Goal: Information Seeking & Learning: Check status

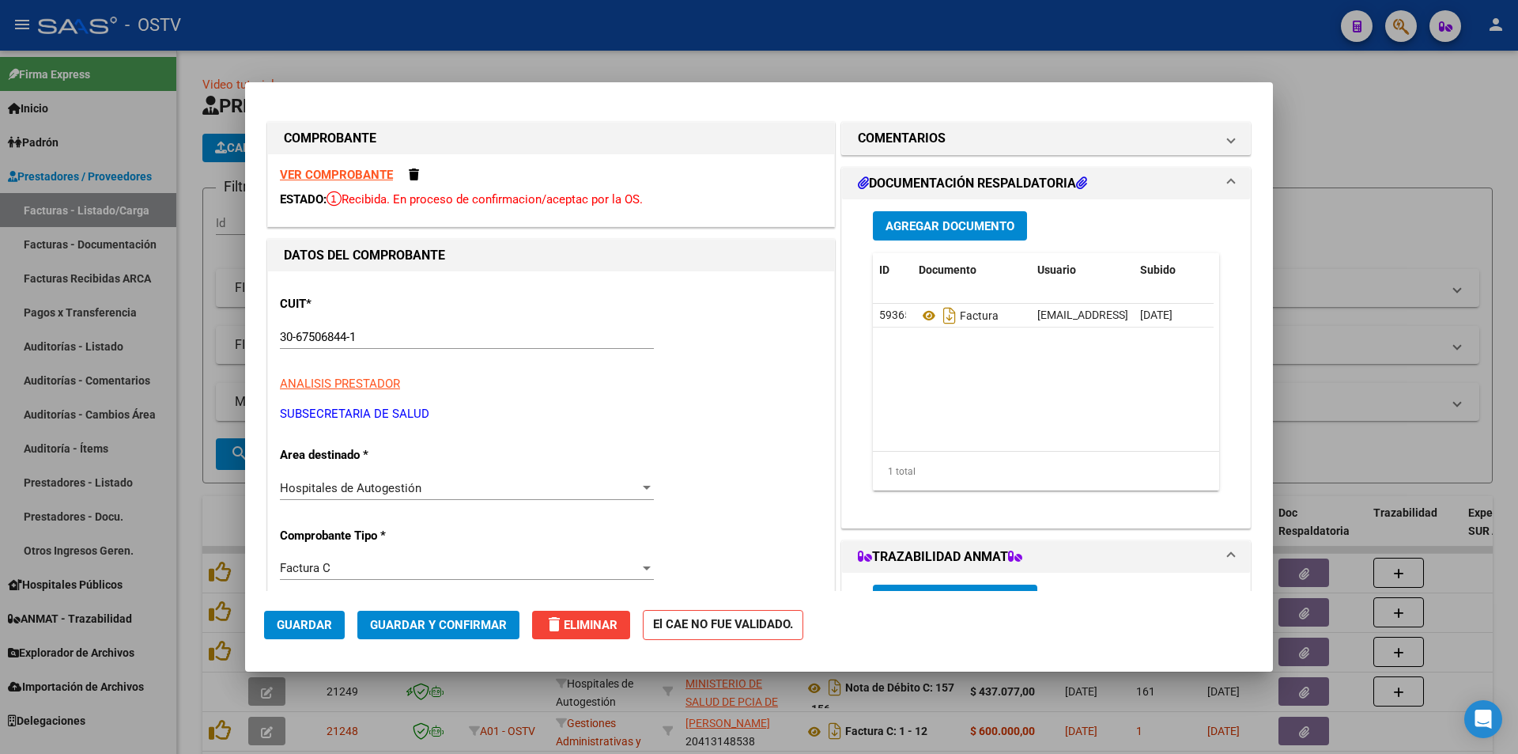
click at [185, 203] on div at bounding box center [759, 377] width 1518 height 754
type input "$ 0,00"
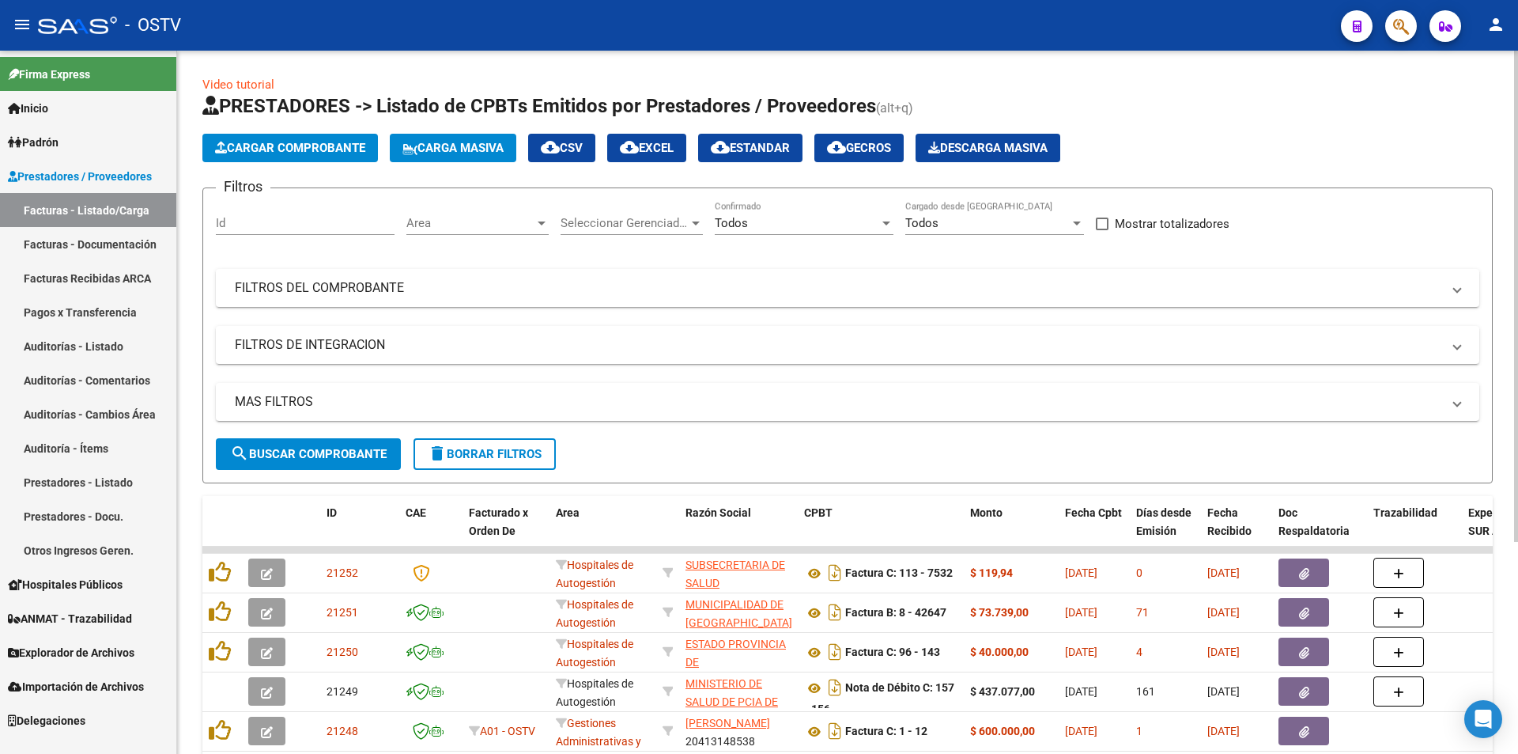
click at [311, 451] on span "search Buscar Comprobante" at bounding box center [308, 454] width 157 height 14
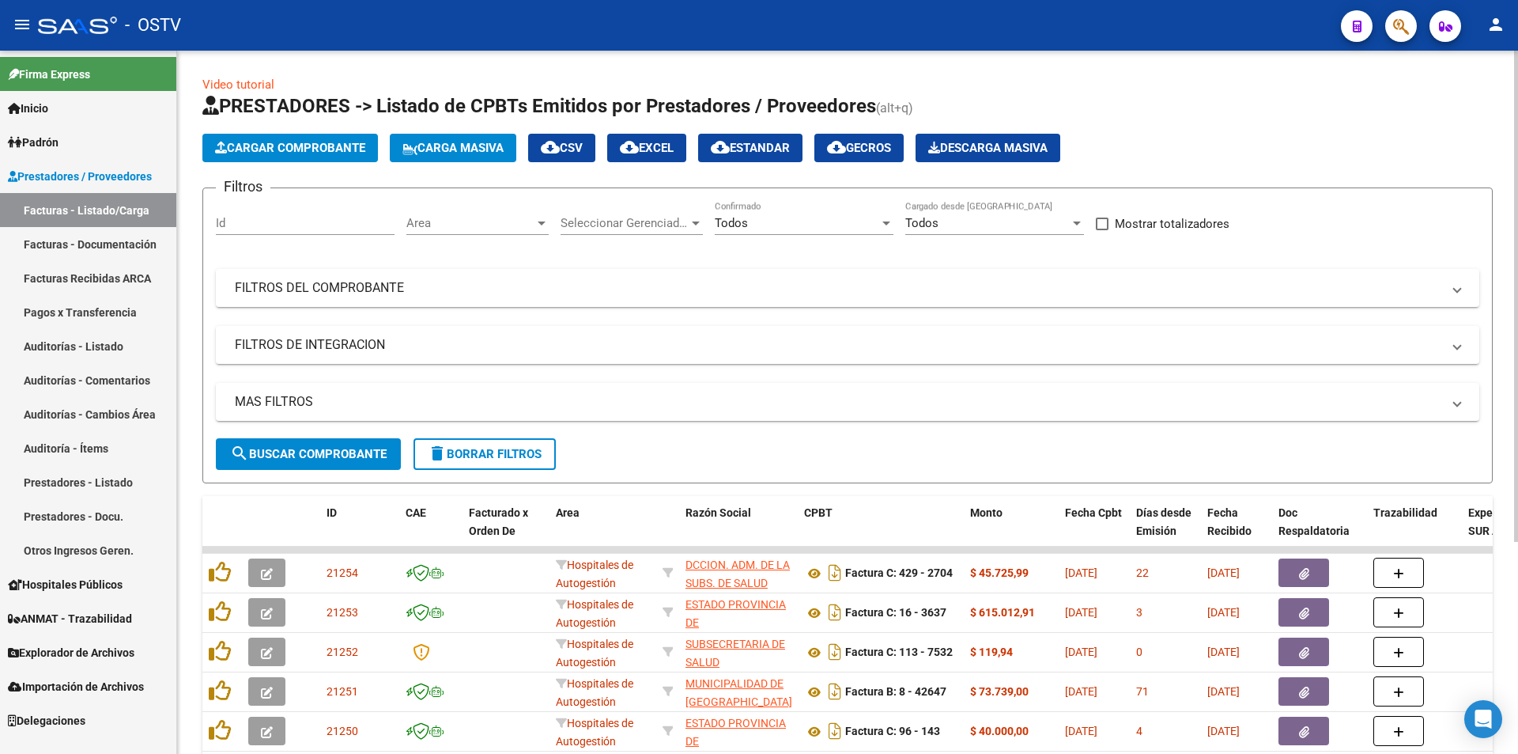
click at [312, 458] on span "search Buscar Comprobante" at bounding box center [308, 454] width 157 height 14
click at [96, 306] on link "Pagos x Transferencia" at bounding box center [88, 312] width 176 height 34
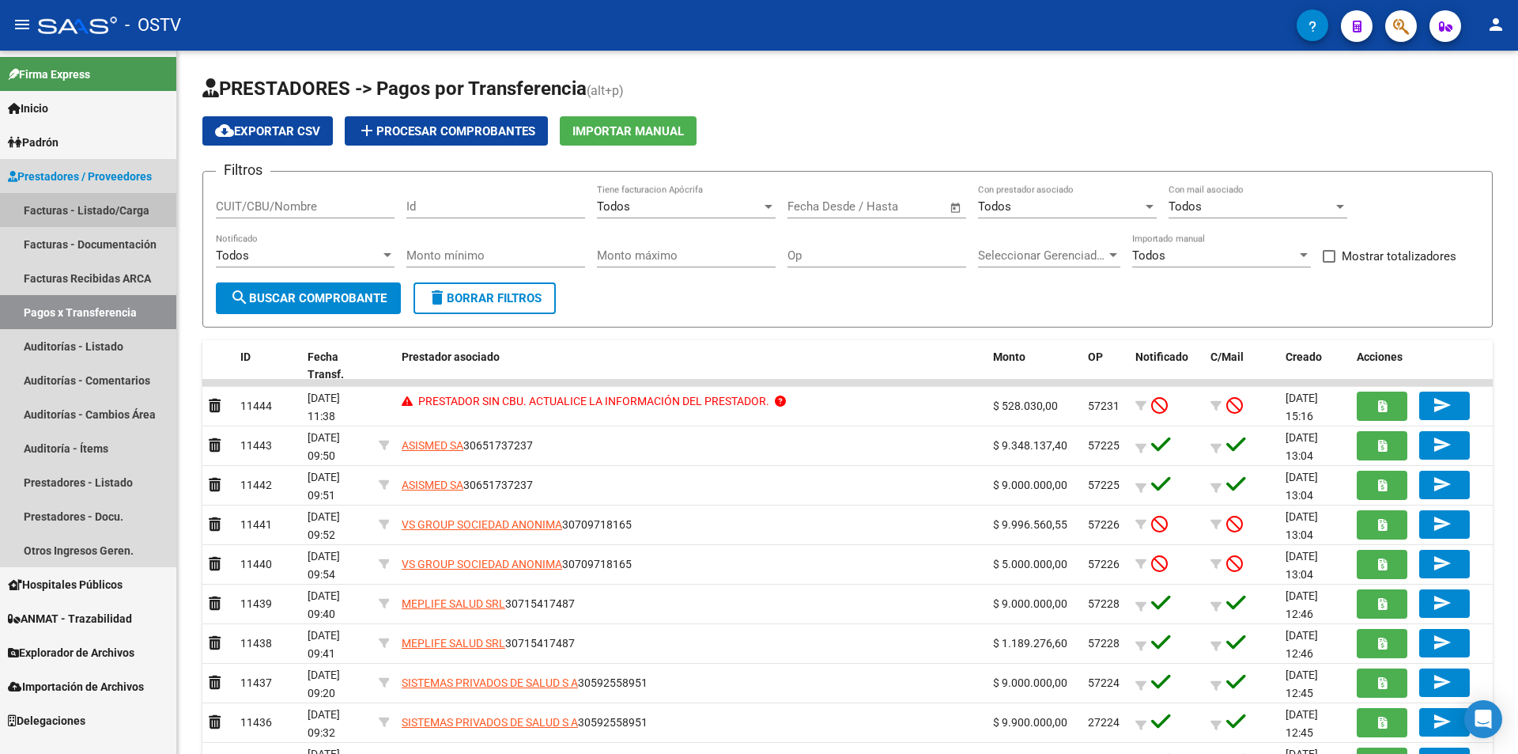
click at [50, 196] on link "Facturas - Listado/Carga" at bounding box center [88, 210] width 176 height 34
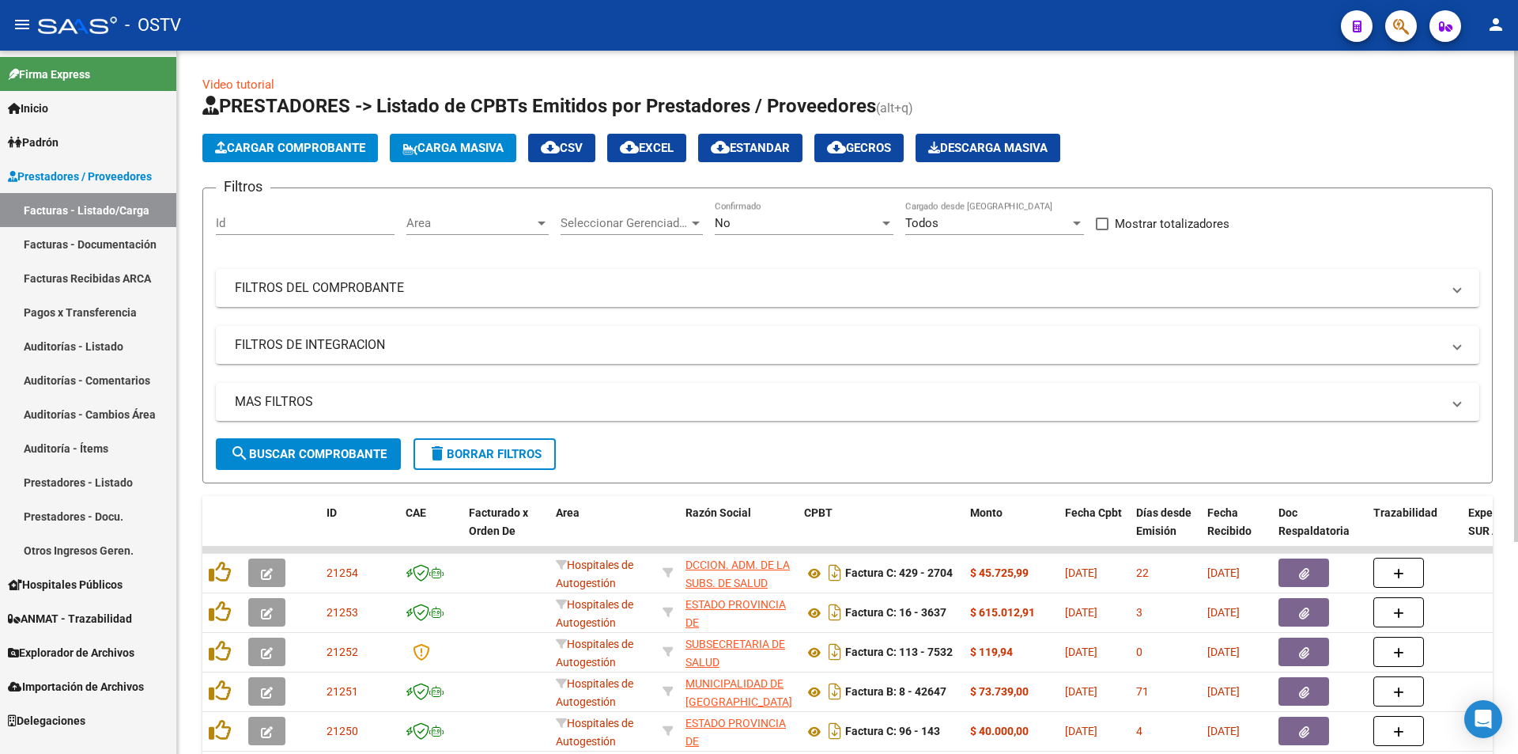
click at [795, 217] on div "No" at bounding box center [797, 223] width 164 height 14
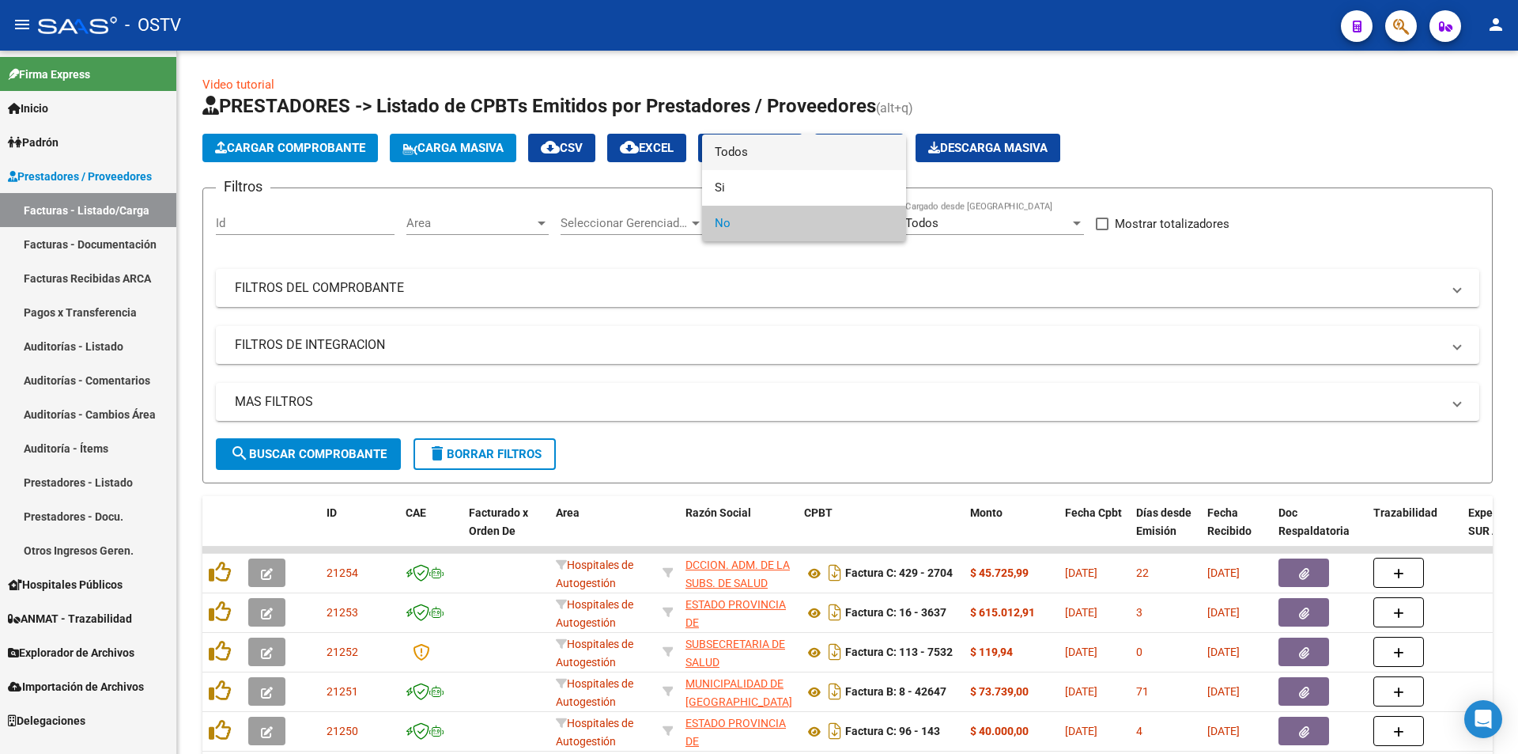
click at [787, 161] on span "Todos" at bounding box center [804, 152] width 179 height 36
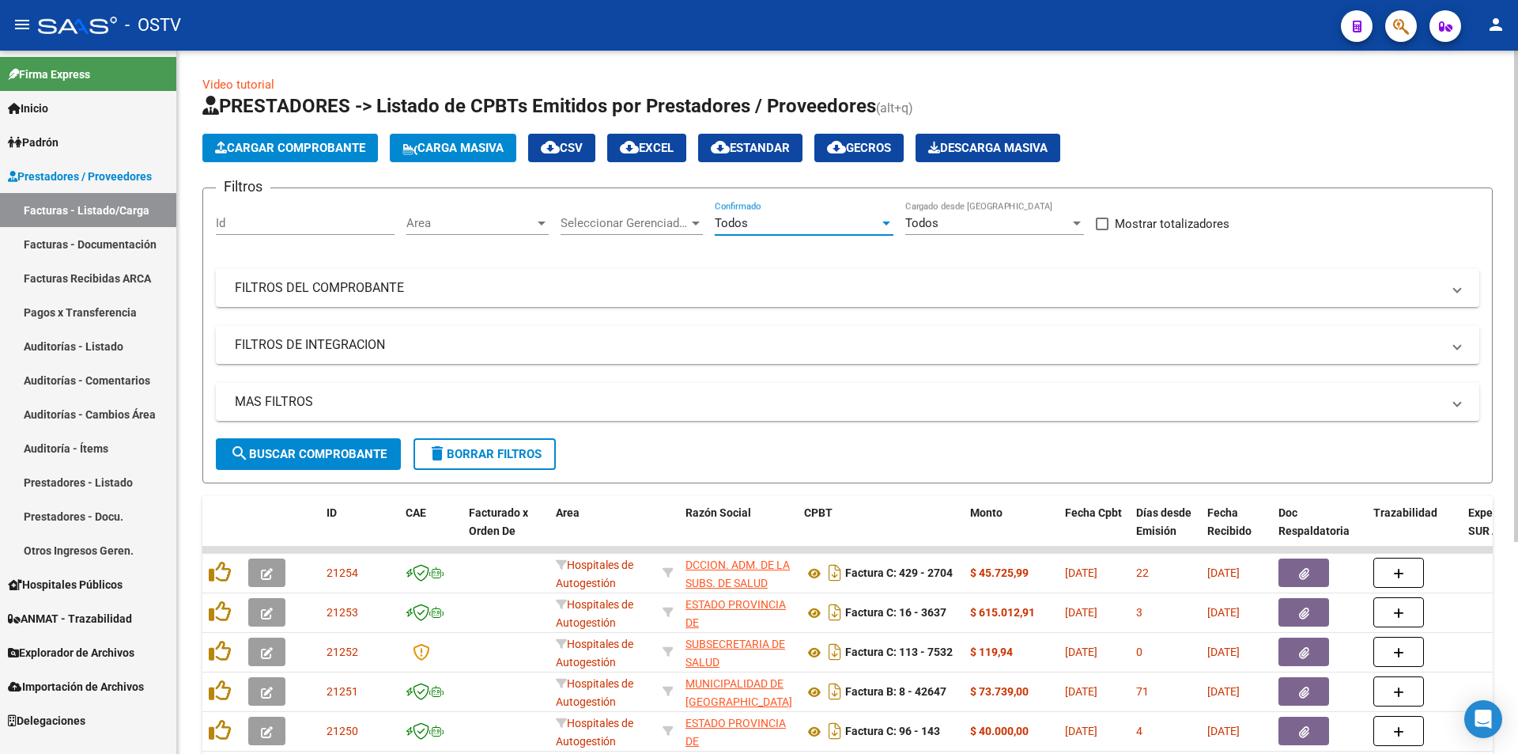
click at [315, 450] on span "search Buscar Comprobante" at bounding box center [308, 454] width 157 height 14
click at [312, 448] on span "search Buscar Comprobante" at bounding box center [308, 454] width 157 height 14
click at [318, 448] on span "search Buscar Comprobante" at bounding box center [308, 454] width 157 height 14
click at [306, 462] on button "search Buscar Comprobante" at bounding box center [308, 454] width 185 height 32
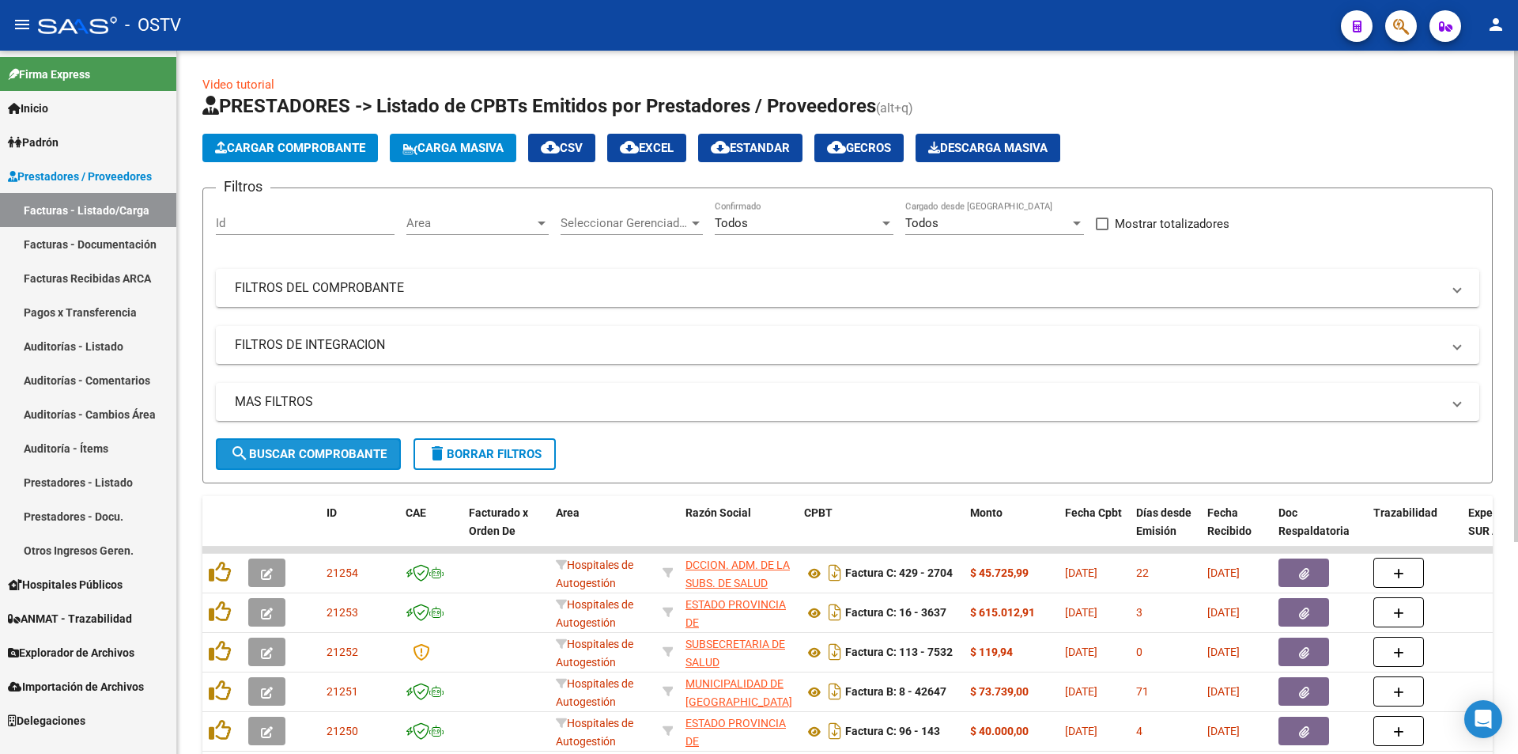
click at [326, 464] on button "search Buscar Comprobante" at bounding box center [308, 454] width 185 height 32
click at [307, 445] on button "search Buscar Comprobante" at bounding box center [308, 454] width 185 height 32
click at [313, 444] on button "search Buscar Comprobante" at bounding box center [308, 454] width 185 height 32
click at [304, 459] on span "search Buscar Comprobante" at bounding box center [308, 454] width 157 height 14
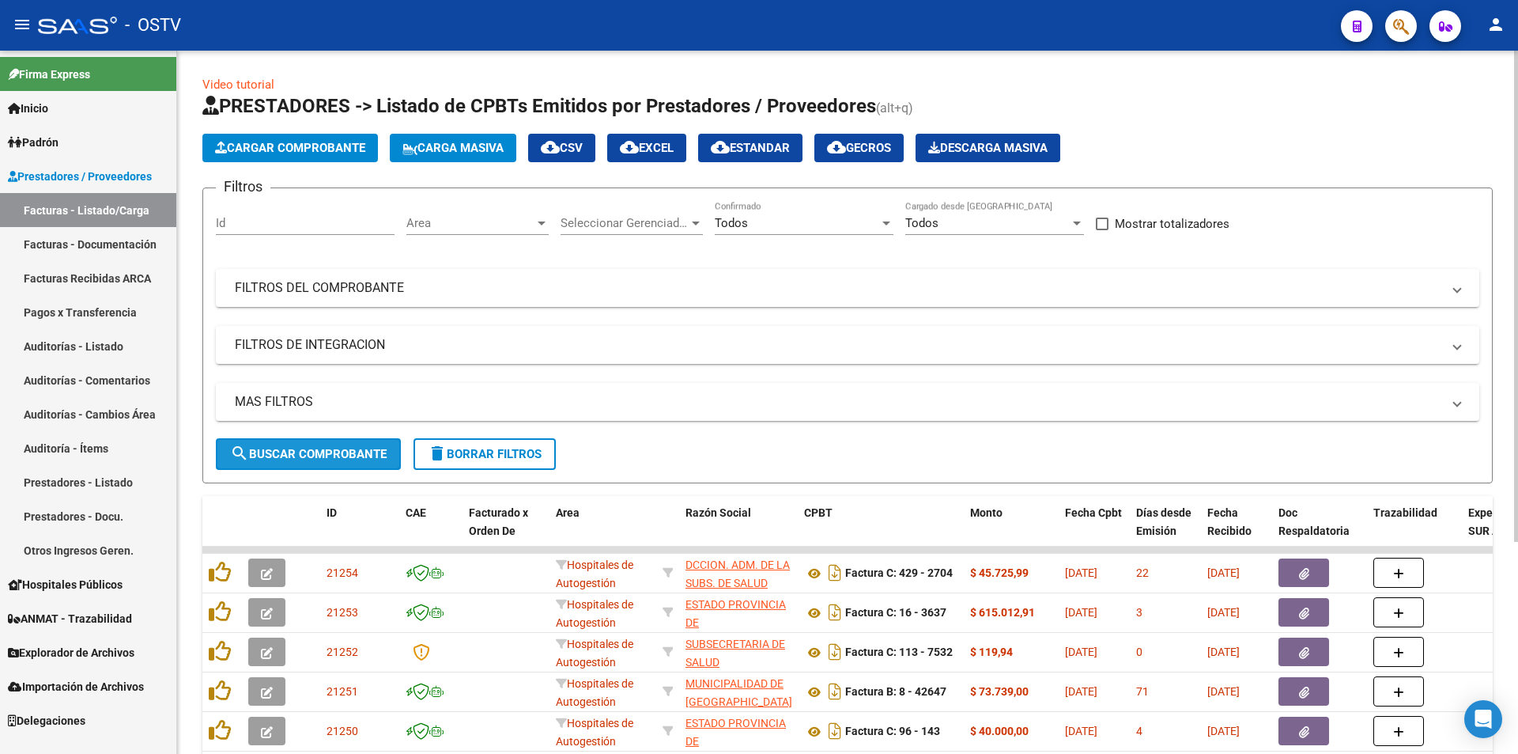
click at [315, 451] on span "search Buscar Comprobante" at bounding box center [308, 454] width 157 height 14
click at [318, 455] on span "search Buscar Comprobante" at bounding box center [308, 454] width 157 height 14
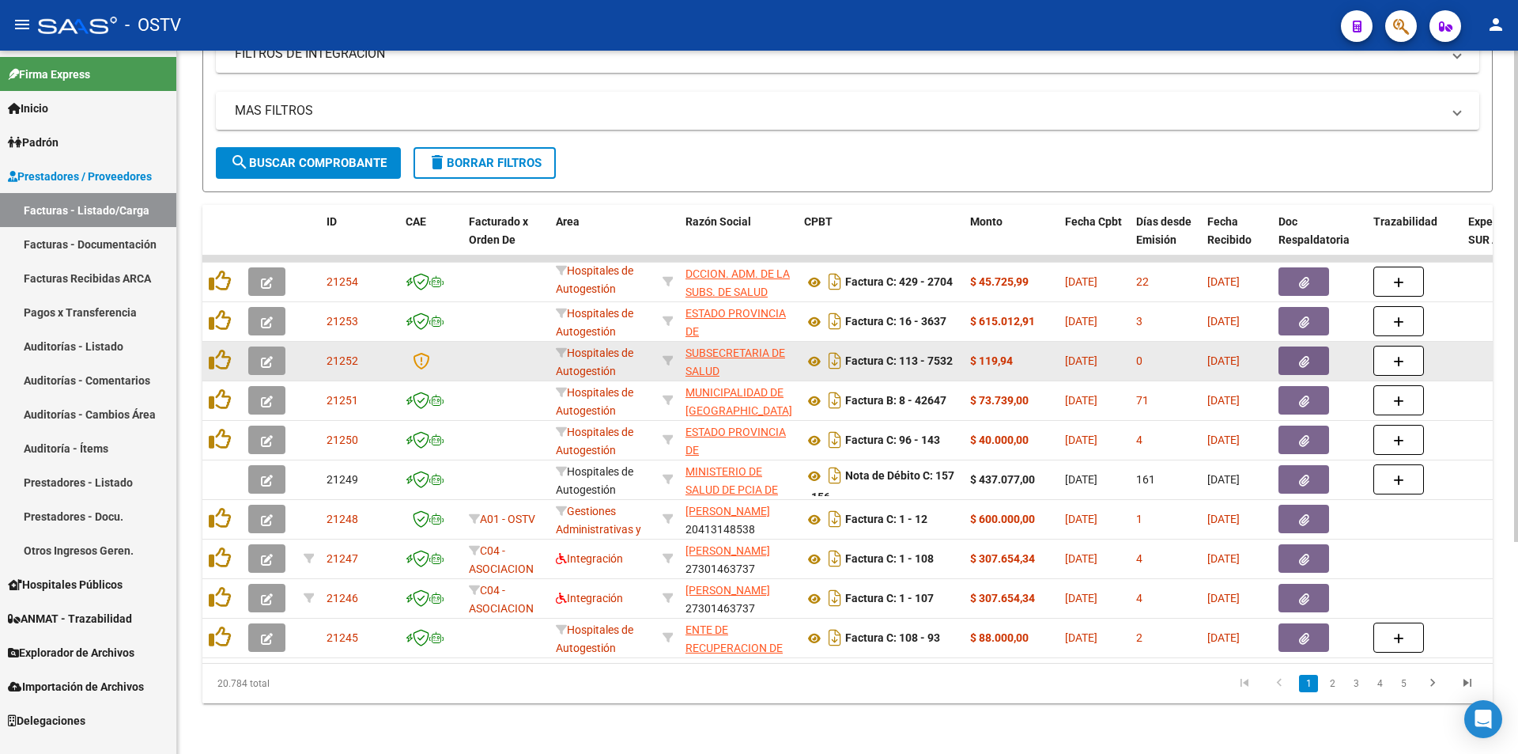
scroll to position [303, 0]
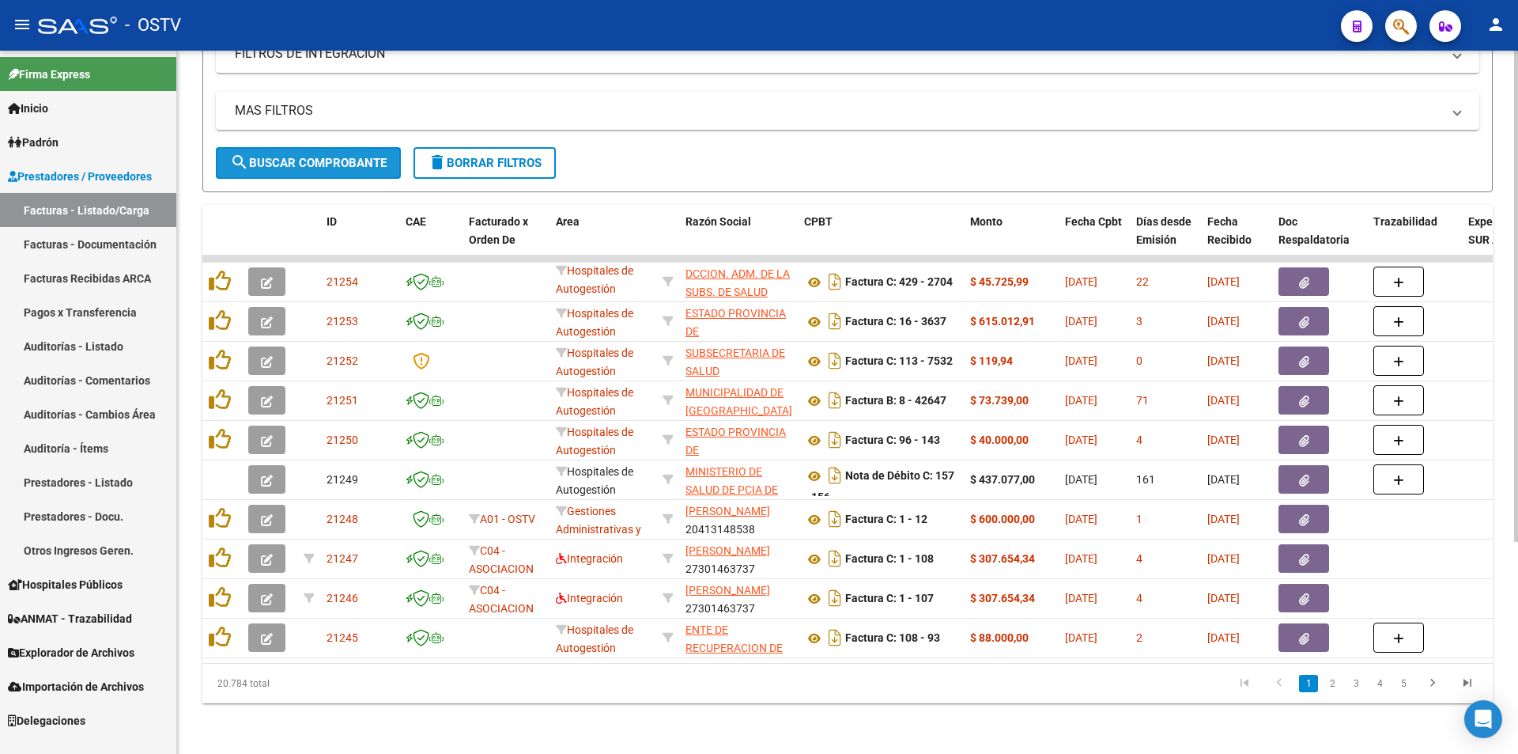
click at [310, 156] on span "search Buscar Comprobante" at bounding box center [308, 163] width 157 height 14
click at [302, 156] on span "search Buscar Comprobante" at bounding box center [308, 163] width 157 height 14
click at [310, 156] on span "search Buscar Comprobante" at bounding box center [308, 163] width 157 height 14
click at [304, 156] on span "search Buscar Comprobante" at bounding box center [308, 163] width 157 height 14
click at [307, 156] on span "search Buscar Comprobante" at bounding box center [308, 163] width 157 height 14
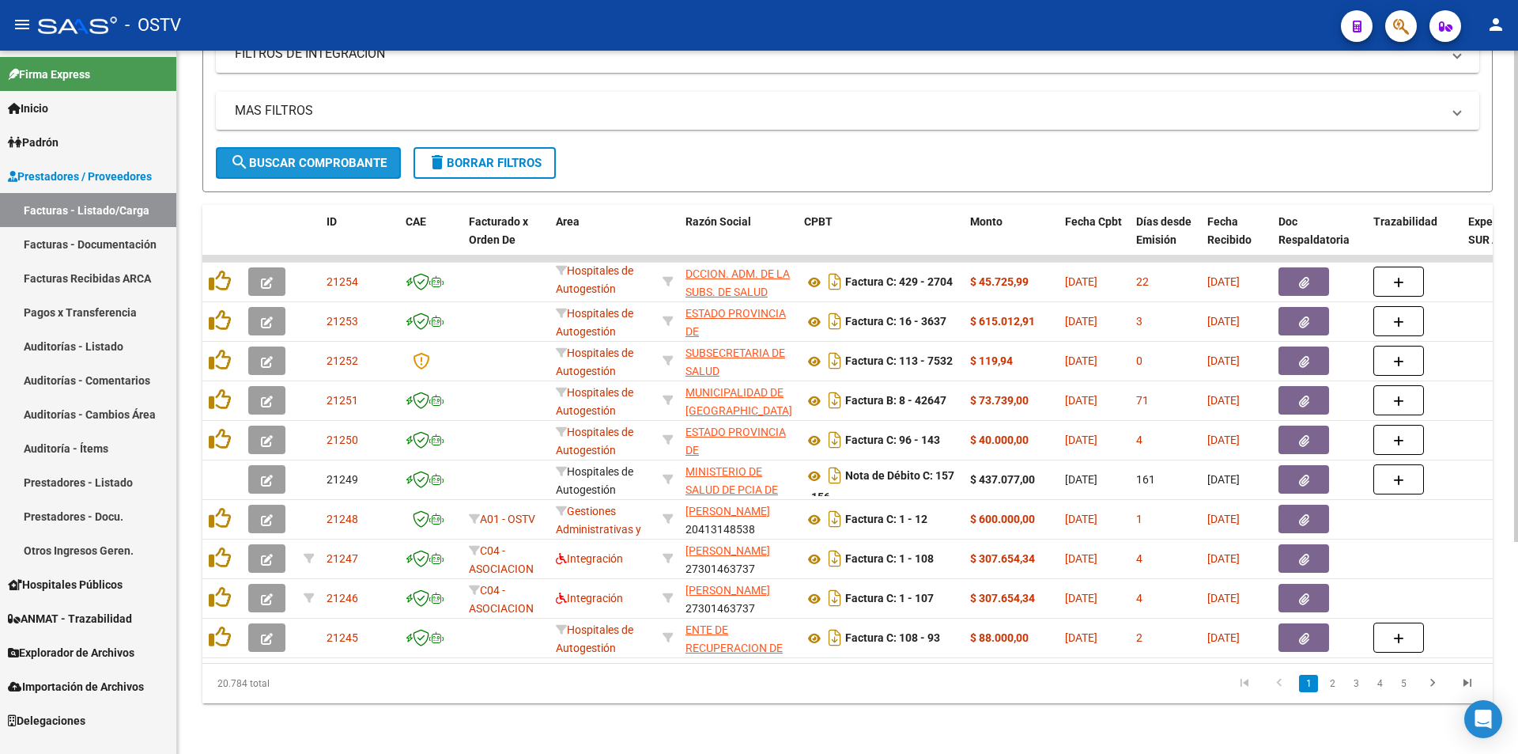
click at [314, 156] on span "search Buscar Comprobante" at bounding box center [308, 163] width 157 height 14
click at [302, 156] on span "search Buscar Comprobante" at bounding box center [308, 163] width 157 height 14
click at [310, 156] on span "search Buscar Comprobante" at bounding box center [308, 163] width 157 height 14
click at [305, 156] on span "search Buscar Comprobante" at bounding box center [308, 163] width 157 height 14
click at [303, 156] on span "search Buscar Comprobante" at bounding box center [308, 163] width 157 height 14
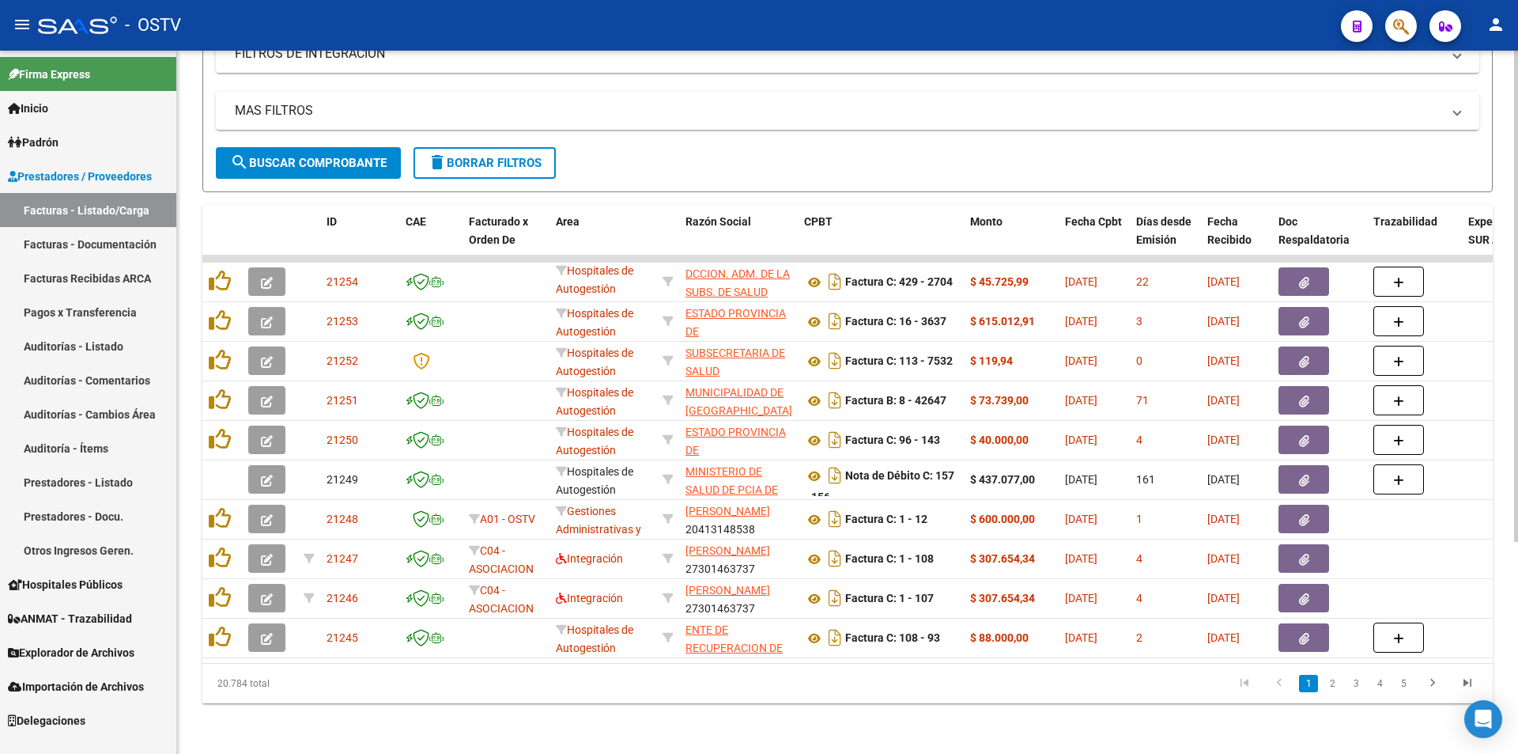
click at [315, 156] on span "search Buscar Comprobante" at bounding box center [308, 163] width 157 height 14
click at [317, 147] on button "search Buscar Comprobante" at bounding box center [308, 163] width 185 height 32
click at [312, 156] on span "search Buscar Comprobante" at bounding box center [308, 163] width 157 height 14
click at [317, 156] on span "search Buscar Comprobante" at bounding box center [308, 163] width 157 height 14
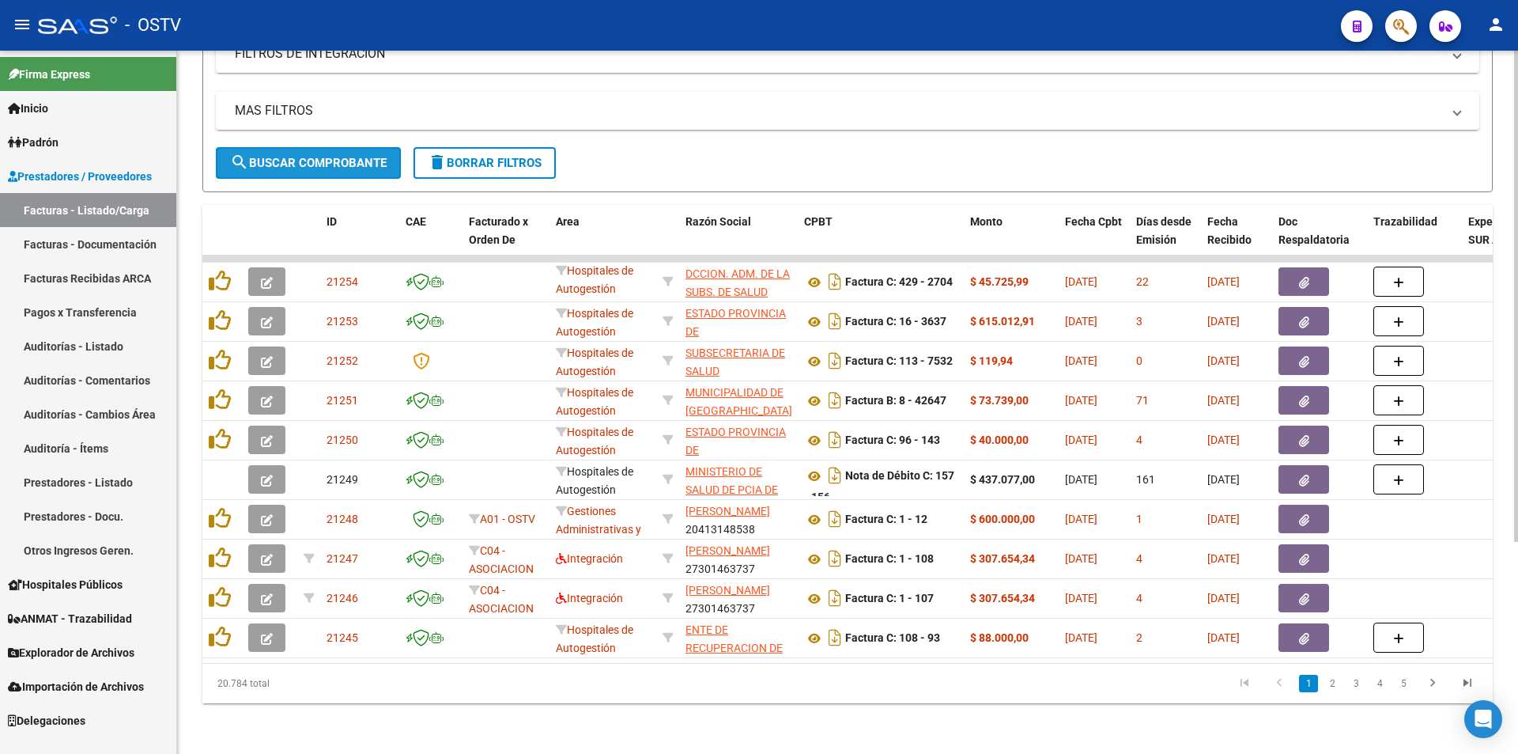
click at [318, 156] on span "search Buscar Comprobante" at bounding box center [308, 163] width 157 height 14
click at [308, 147] on button "search Buscar Comprobante" at bounding box center [308, 163] width 185 height 32
click at [313, 156] on span "search Buscar Comprobante" at bounding box center [308, 163] width 157 height 14
click at [323, 156] on span "search Buscar Comprobante" at bounding box center [308, 163] width 157 height 14
click at [319, 156] on span "search Buscar Comprobante" at bounding box center [308, 163] width 157 height 14
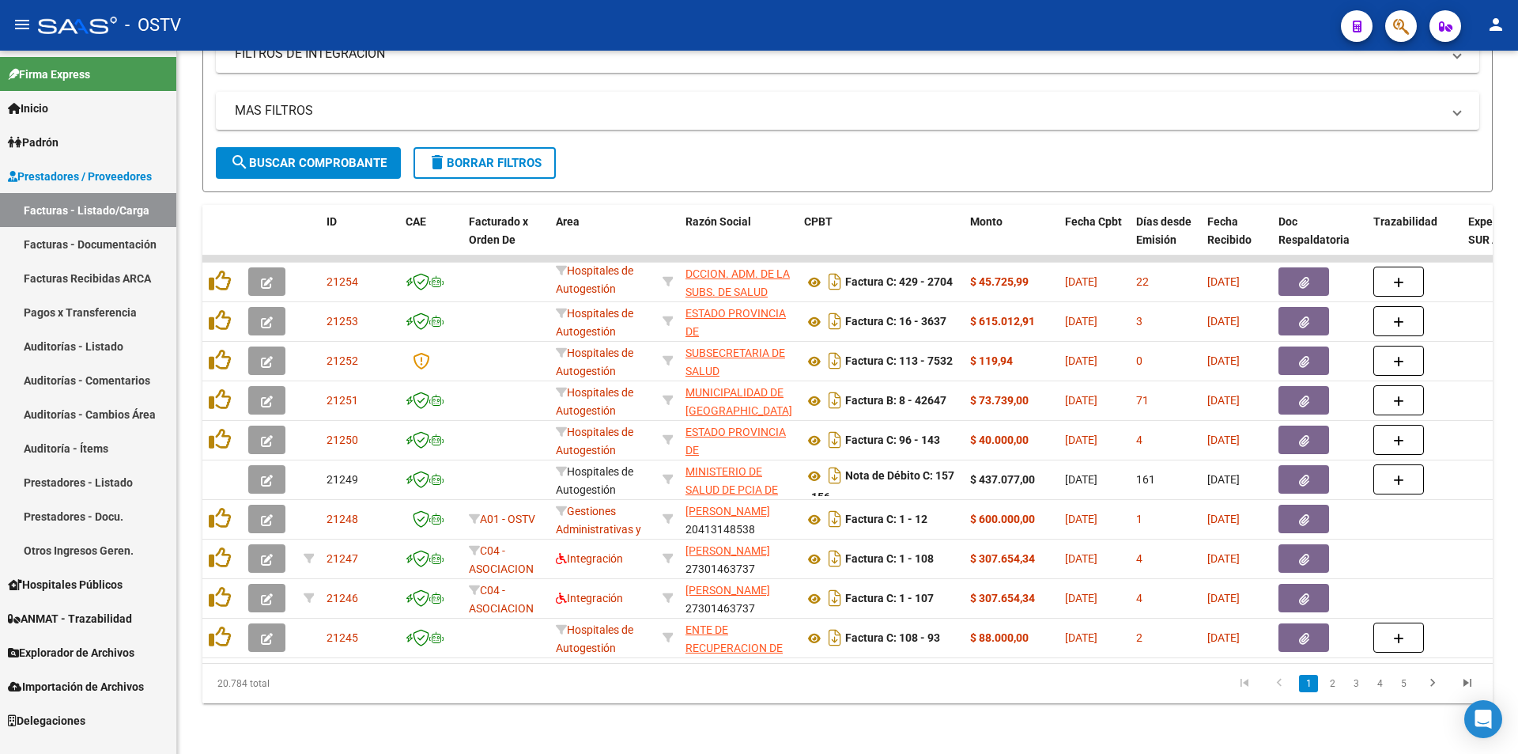
click at [81, 310] on link "Pagos x Transferencia" at bounding box center [88, 312] width 176 height 34
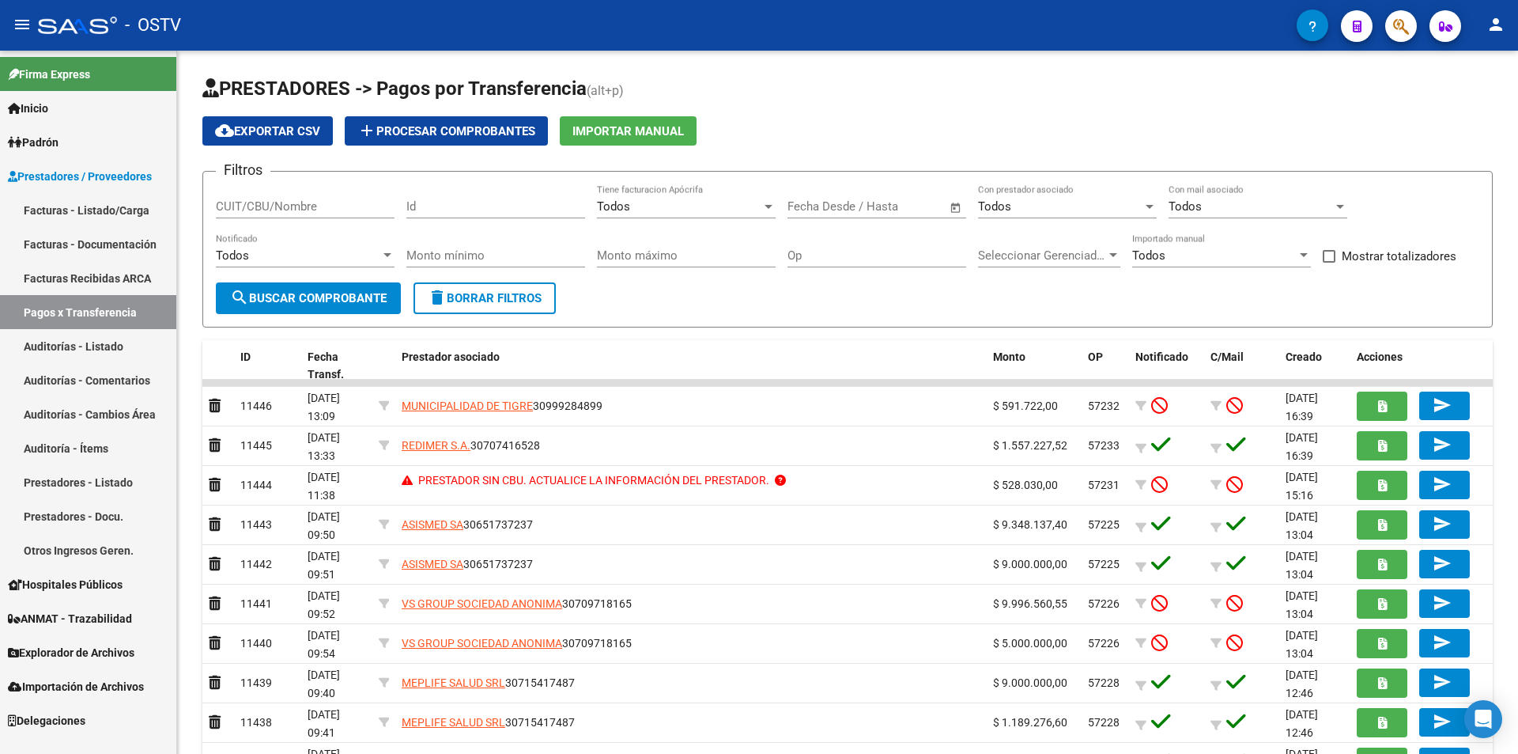
click at [111, 209] on link "Facturas - Listado/Carga" at bounding box center [88, 210] width 176 height 34
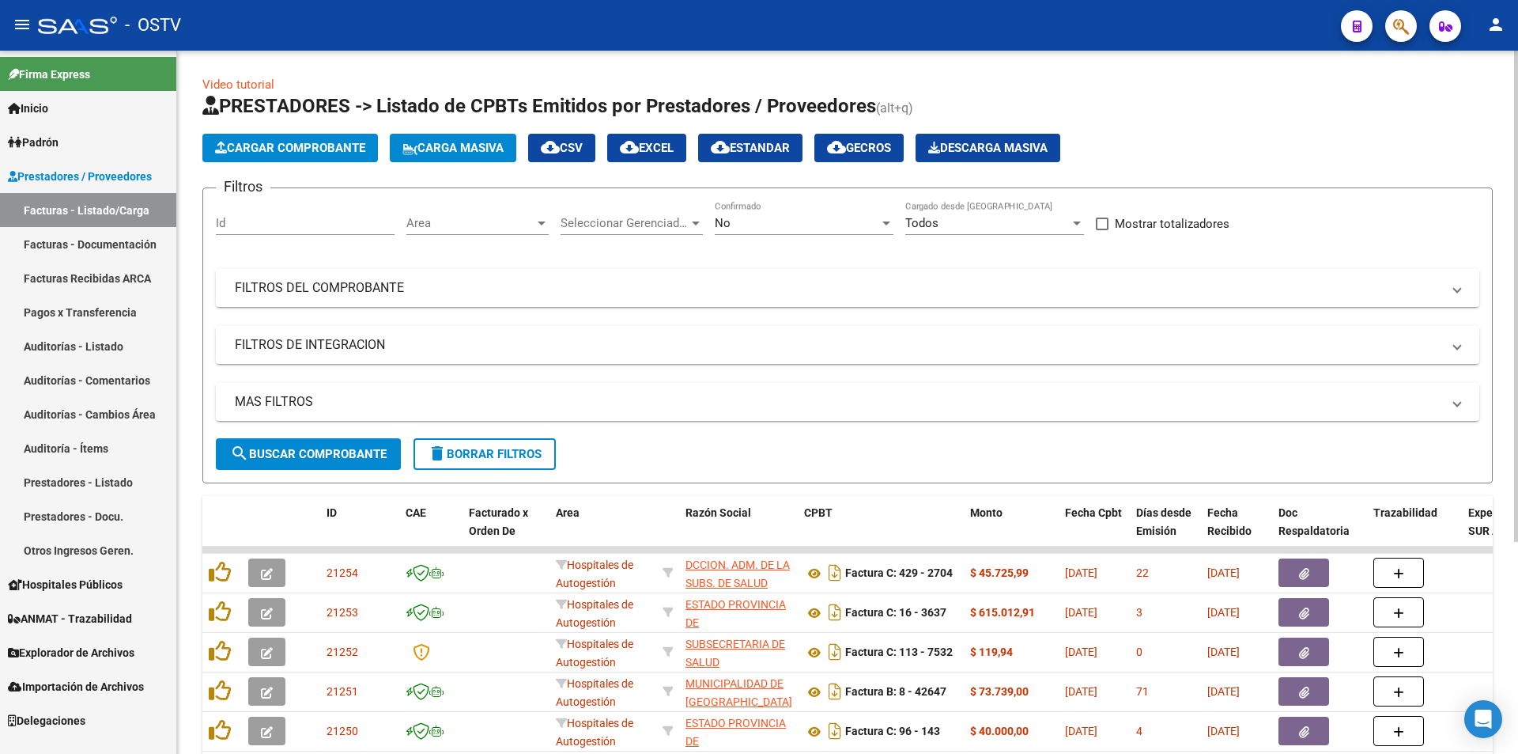
click at [738, 217] on div "No" at bounding box center [797, 223] width 164 height 14
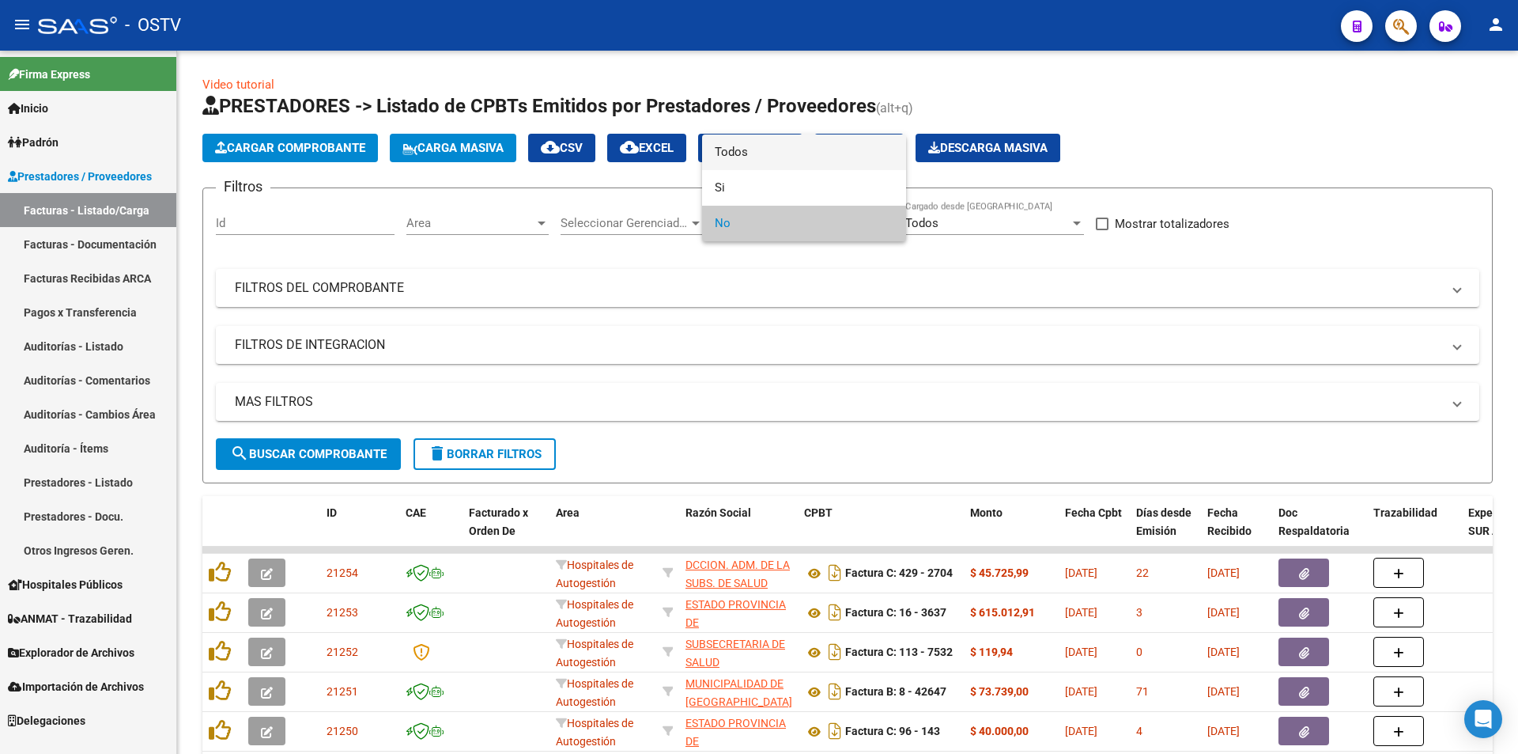
click at [737, 155] on span "Todos" at bounding box center [804, 152] width 179 height 36
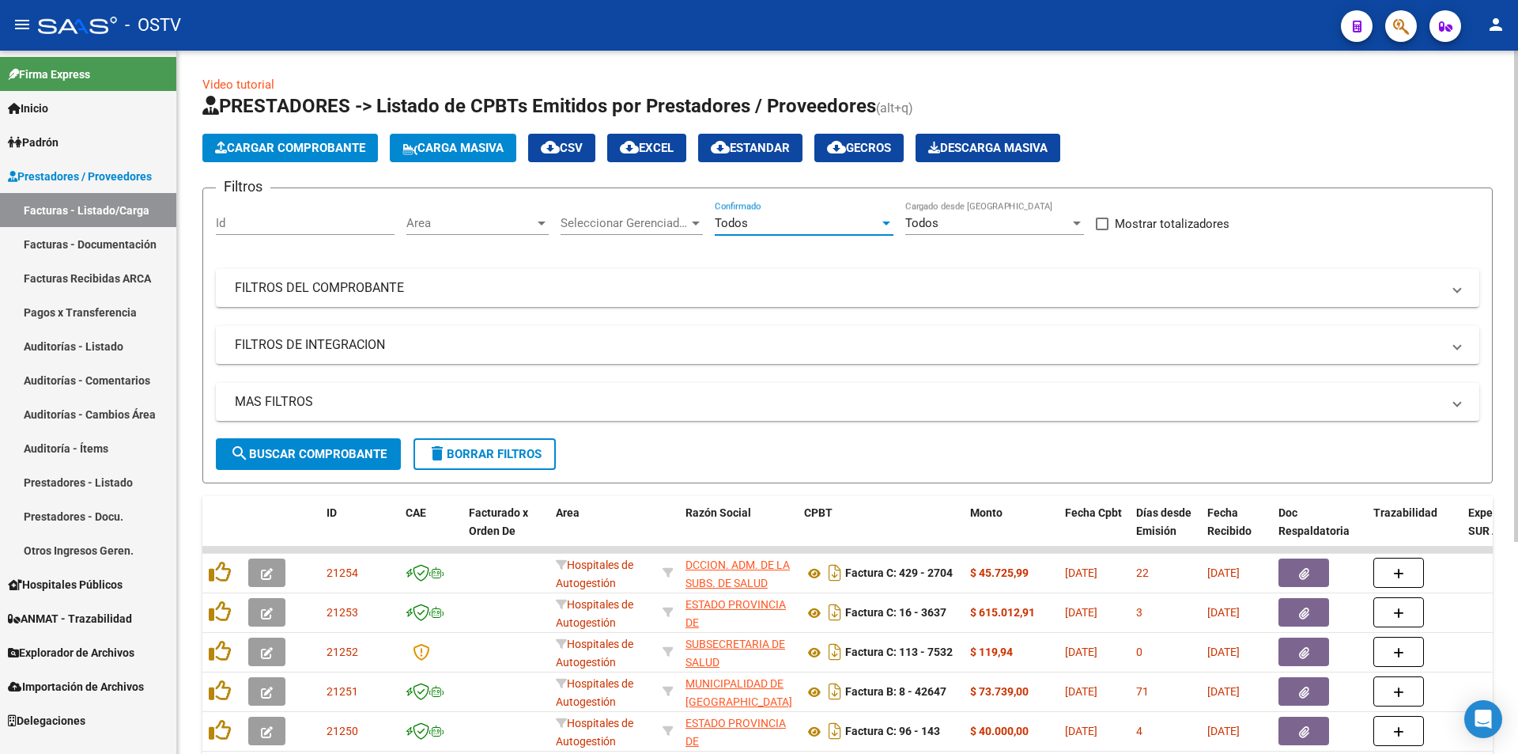
click at [311, 460] on span "search Buscar Comprobante" at bounding box center [308, 454] width 157 height 14
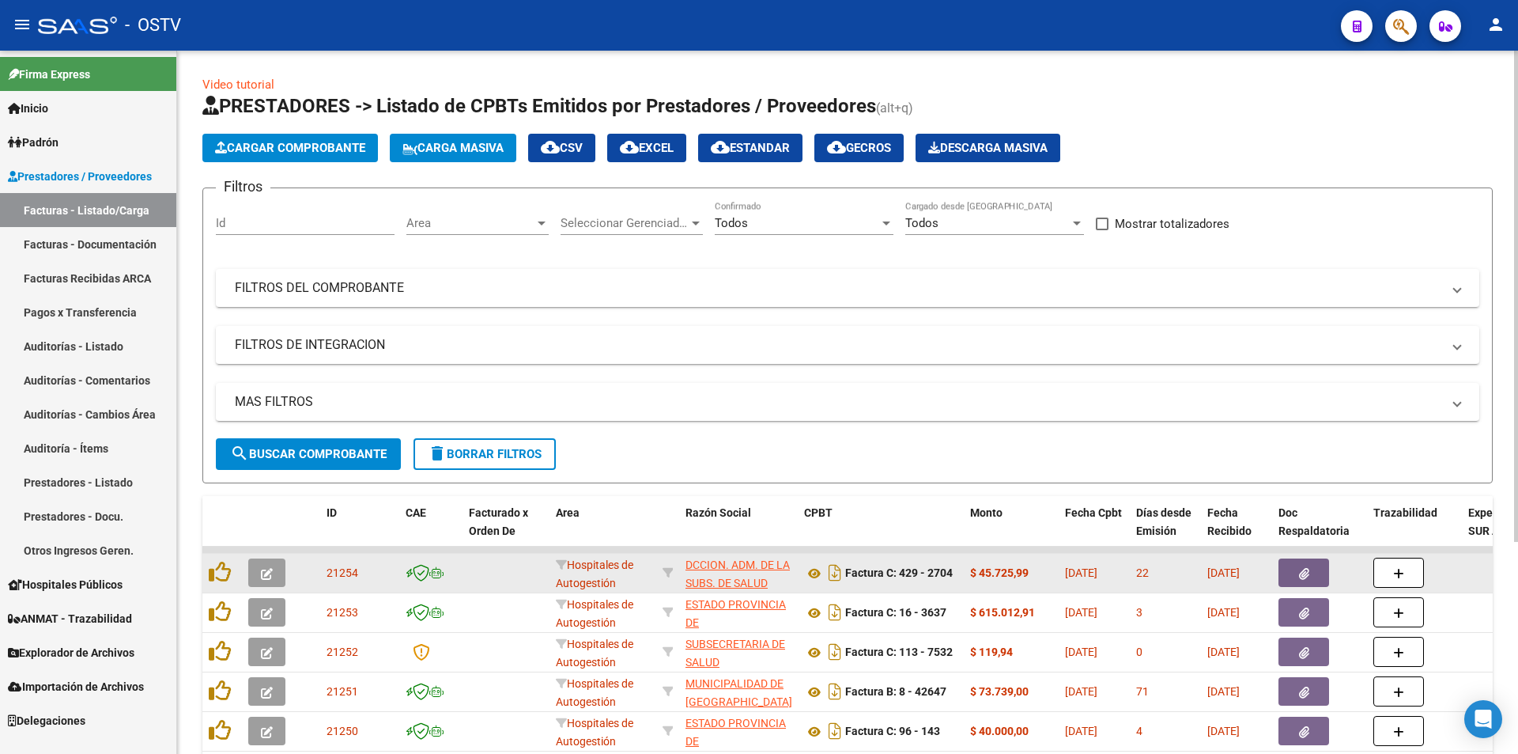
click at [256, 573] on button "button" at bounding box center [266, 572] width 37 height 28
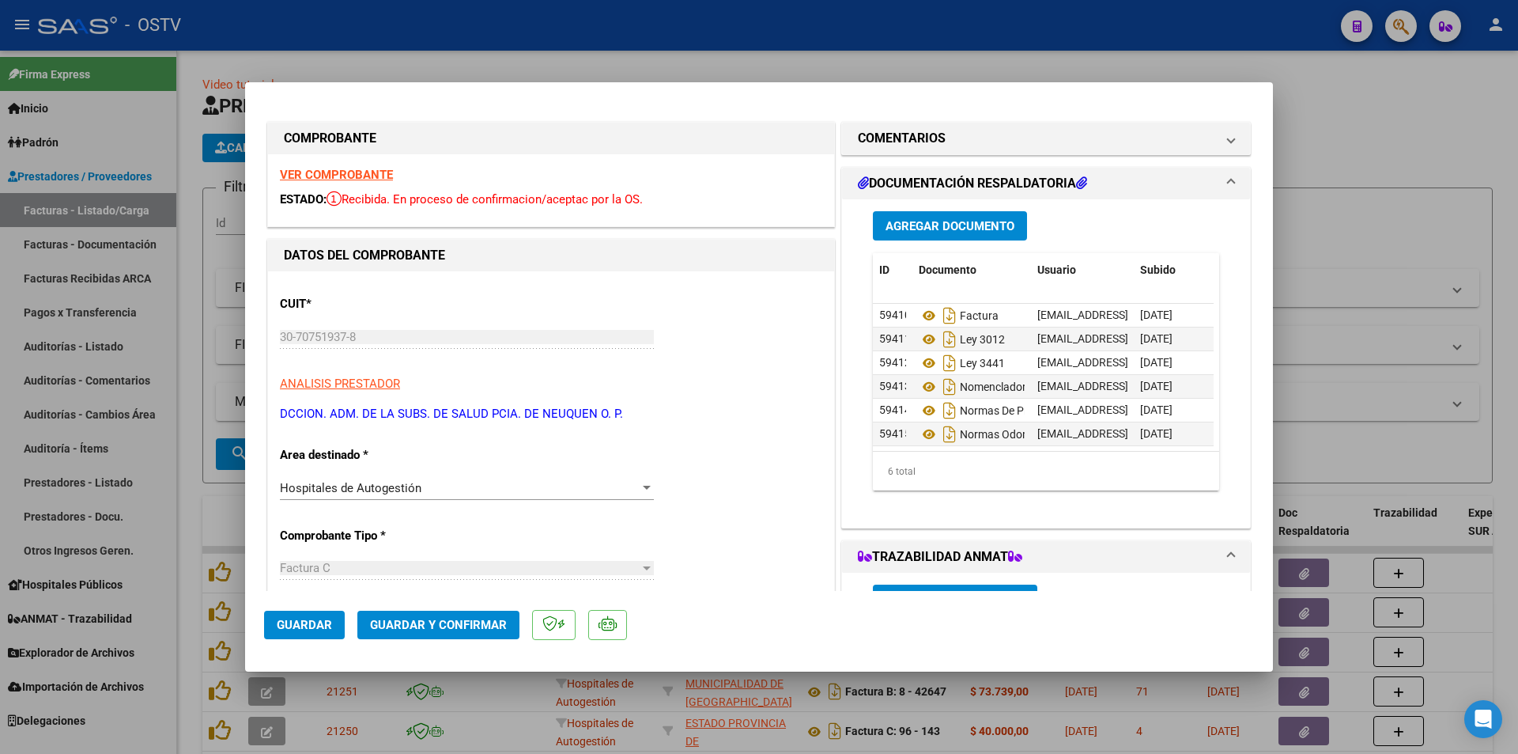
scroll to position [158, 0]
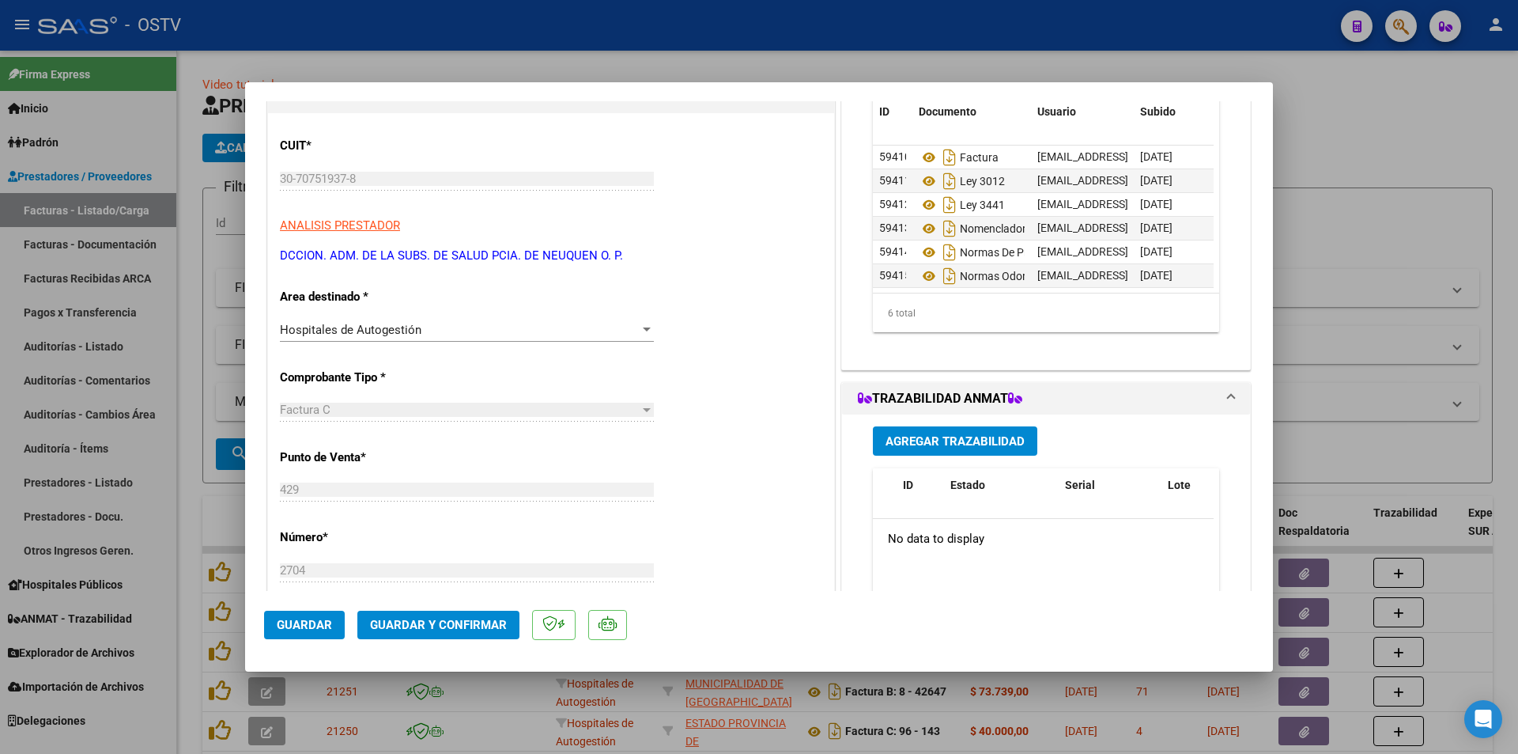
click at [196, 265] on div at bounding box center [759, 377] width 1518 height 754
type input "$ 0,00"
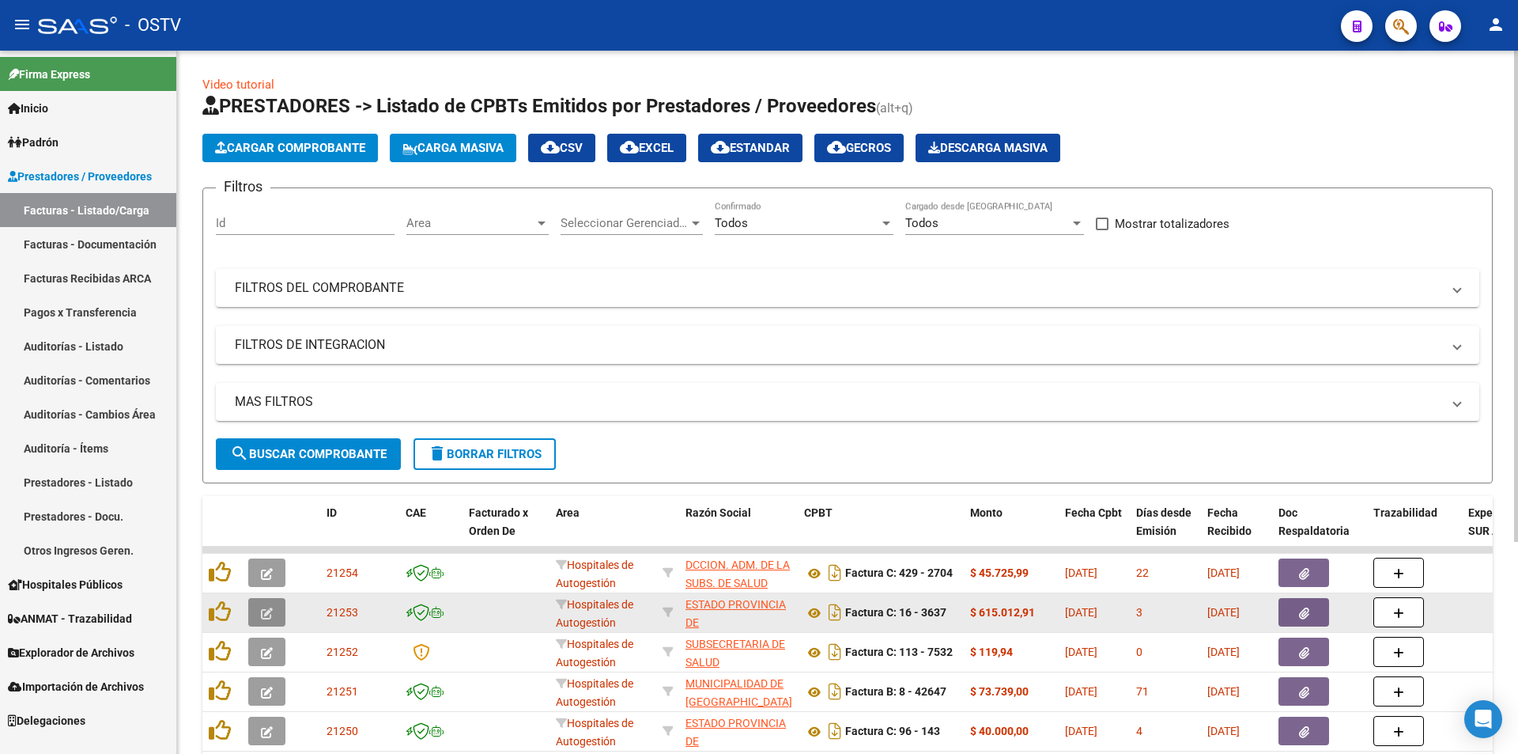
click at [272, 610] on icon "button" at bounding box center [267, 613] width 12 height 12
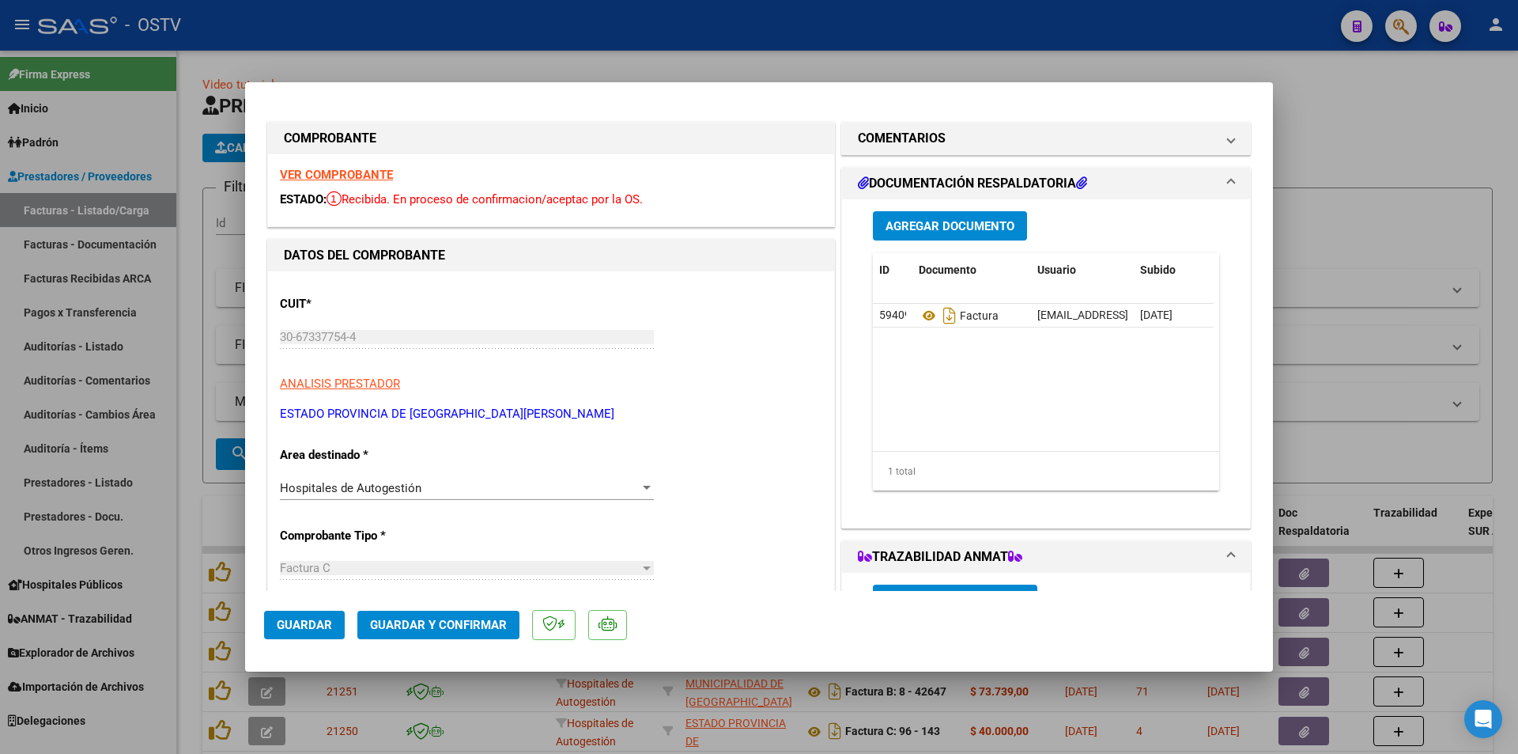
click at [182, 330] on div at bounding box center [759, 377] width 1518 height 754
type input "$ 0,00"
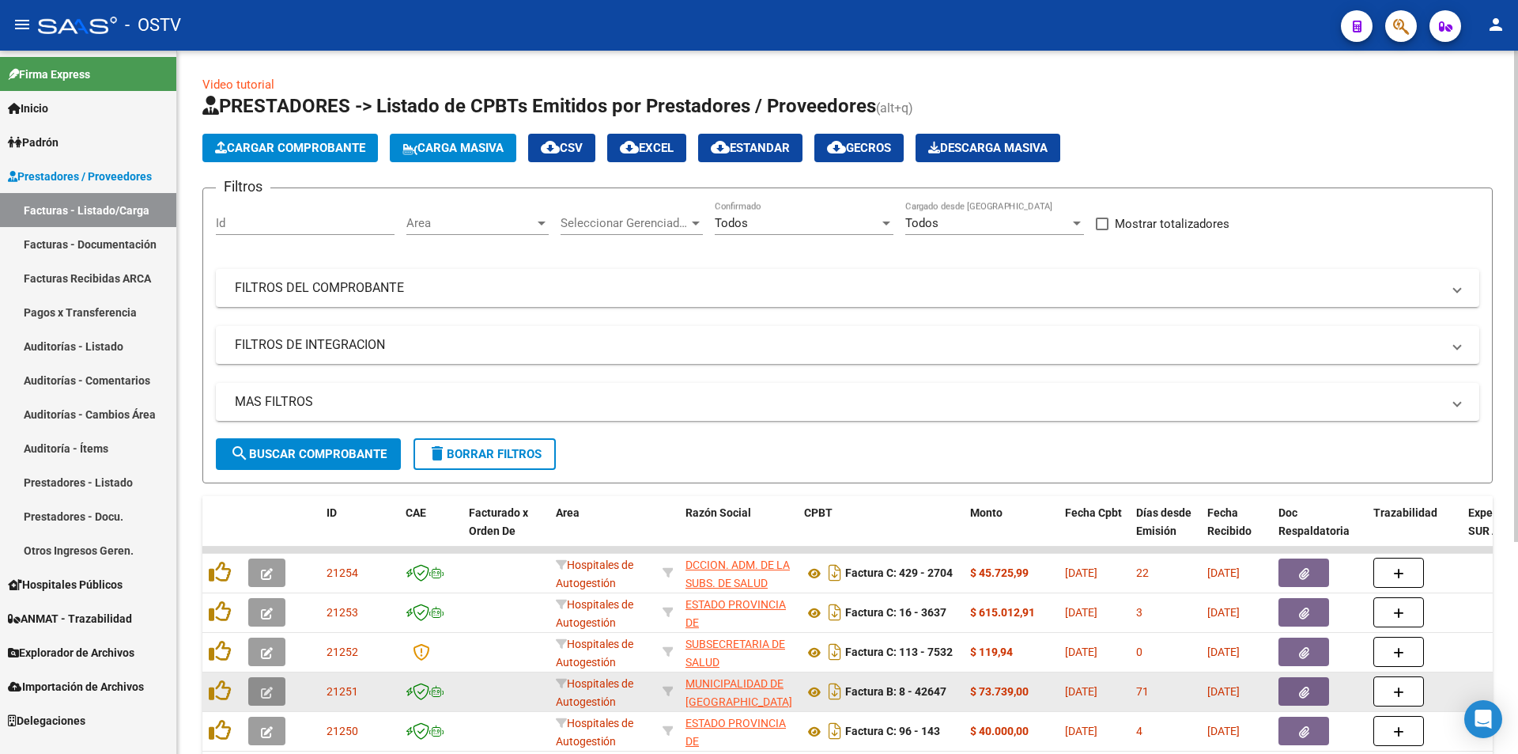
click at [271, 678] on button "button" at bounding box center [266, 691] width 37 height 28
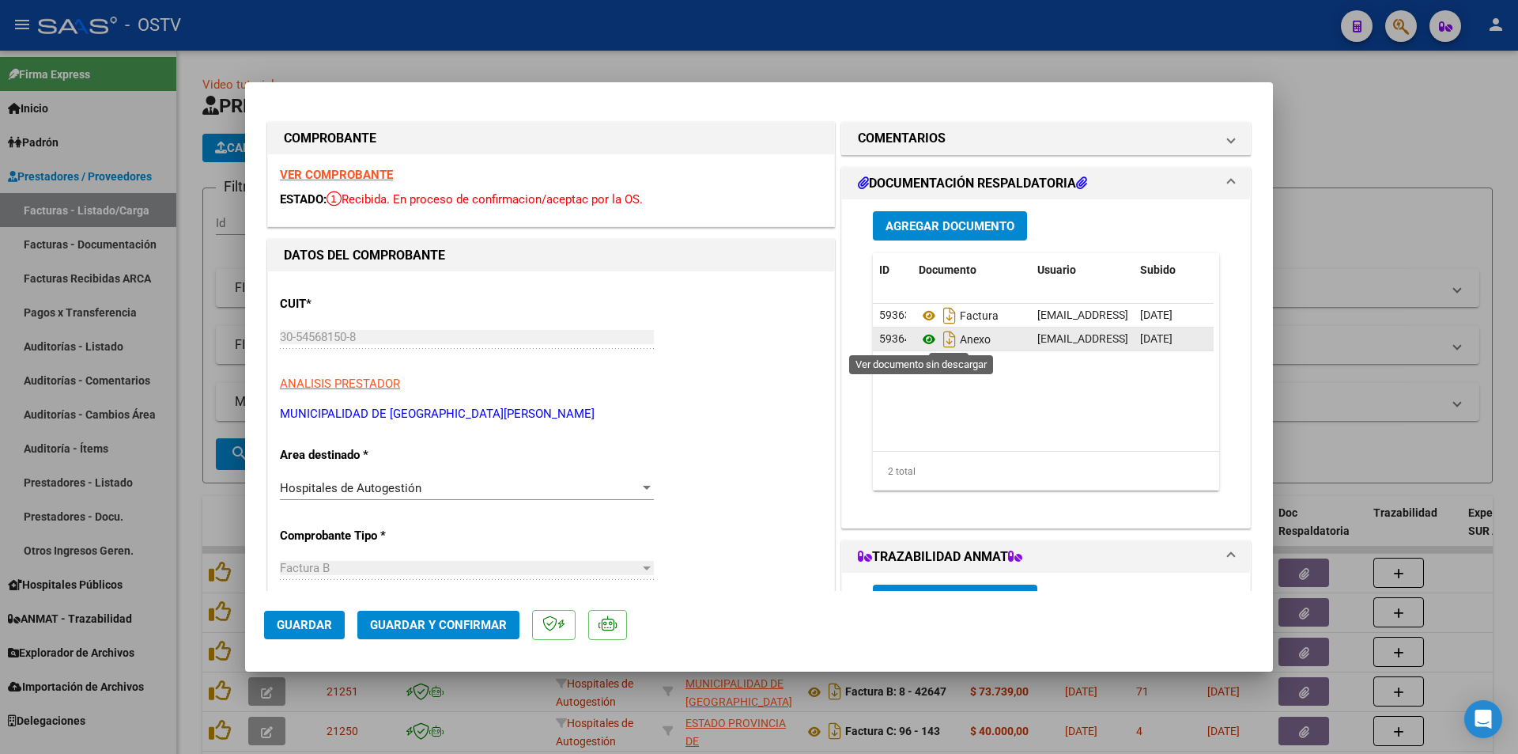
click at [923, 340] on icon at bounding box center [929, 339] width 21 height 19
click at [187, 414] on div at bounding box center [759, 377] width 1518 height 754
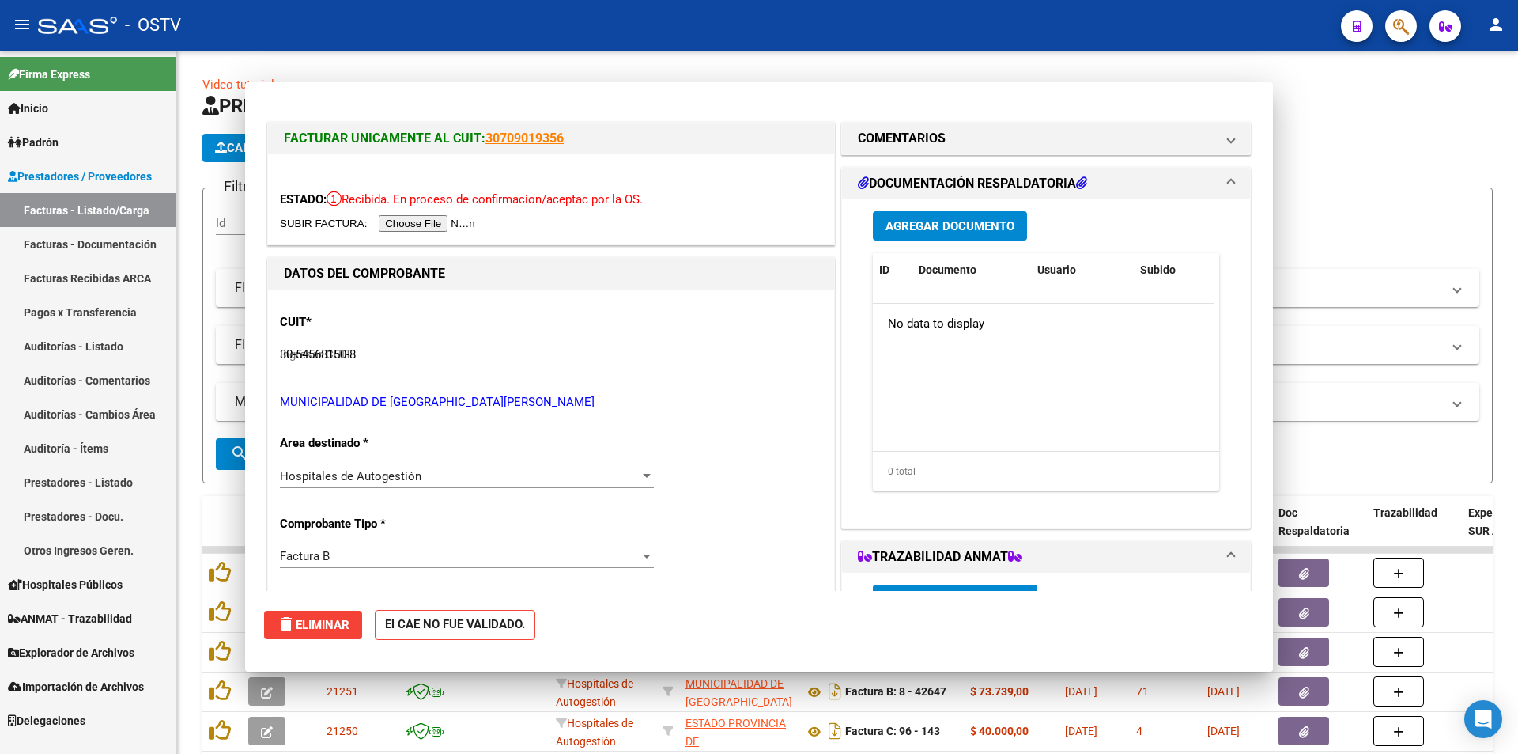
type input "$ 0,00"
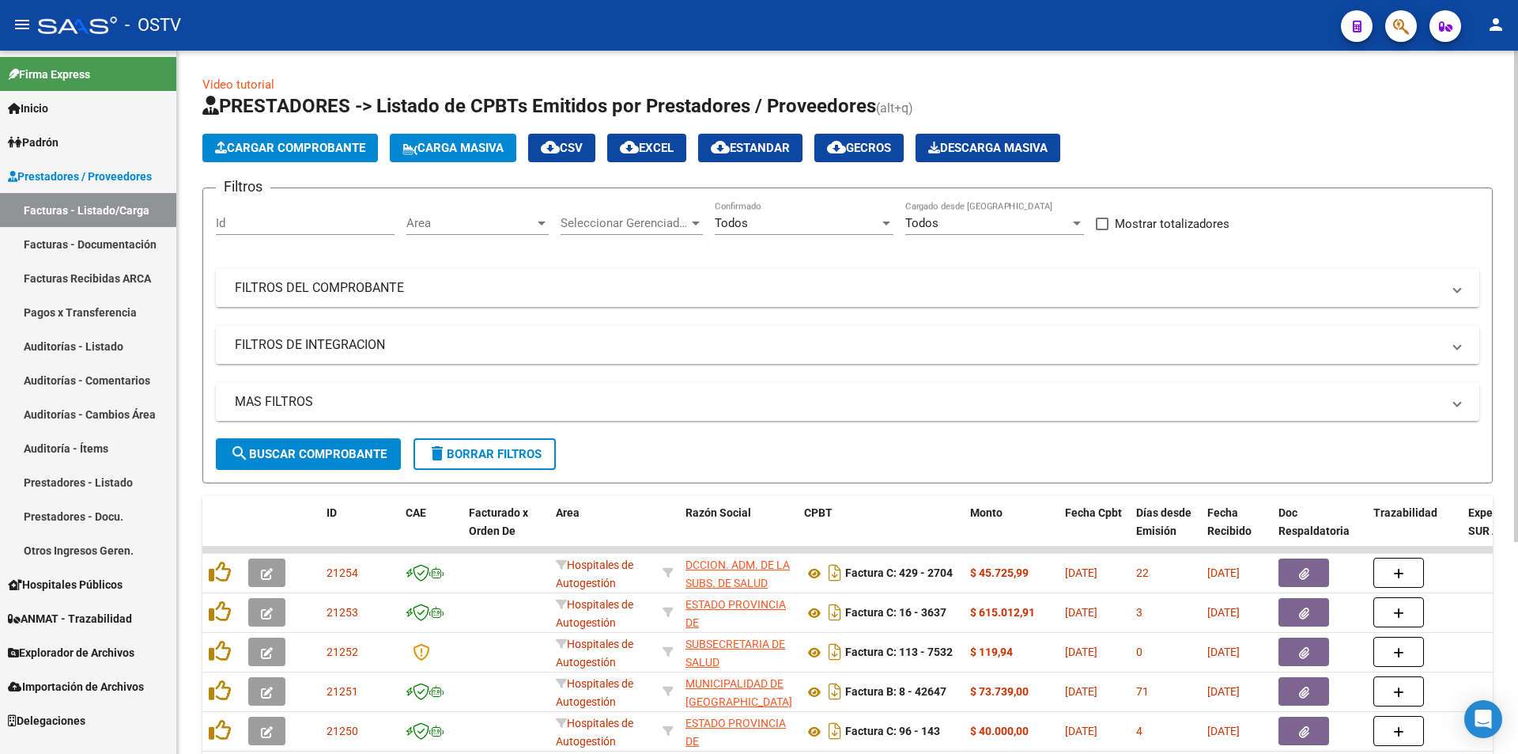
click at [327, 448] on span "search Buscar Comprobante" at bounding box center [308, 454] width 157 height 14
click at [317, 442] on button "search Buscar Comprobante" at bounding box center [308, 454] width 185 height 32
click at [325, 448] on span "search Buscar Comprobante" at bounding box center [308, 454] width 157 height 14
click at [312, 448] on span "search Buscar Comprobante" at bounding box center [308, 454] width 157 height 14
click at [85, 311] on link "Pagos x Transferencia" at bounding box center [88, 312] width 176 height 34
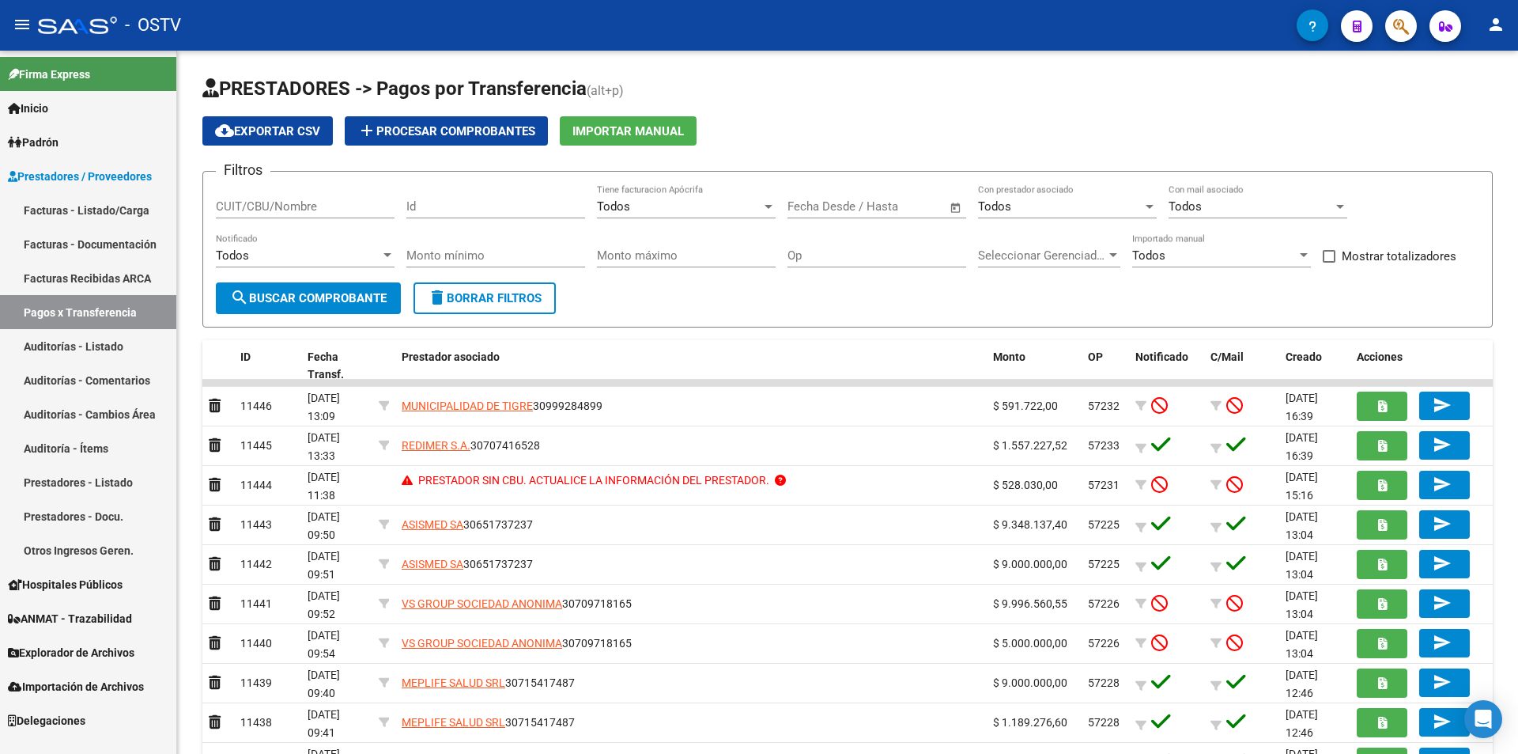
click at [130, 213] on link "Facturas - Listado/Carga" at bounding box center [88, 210] width 176 height 34
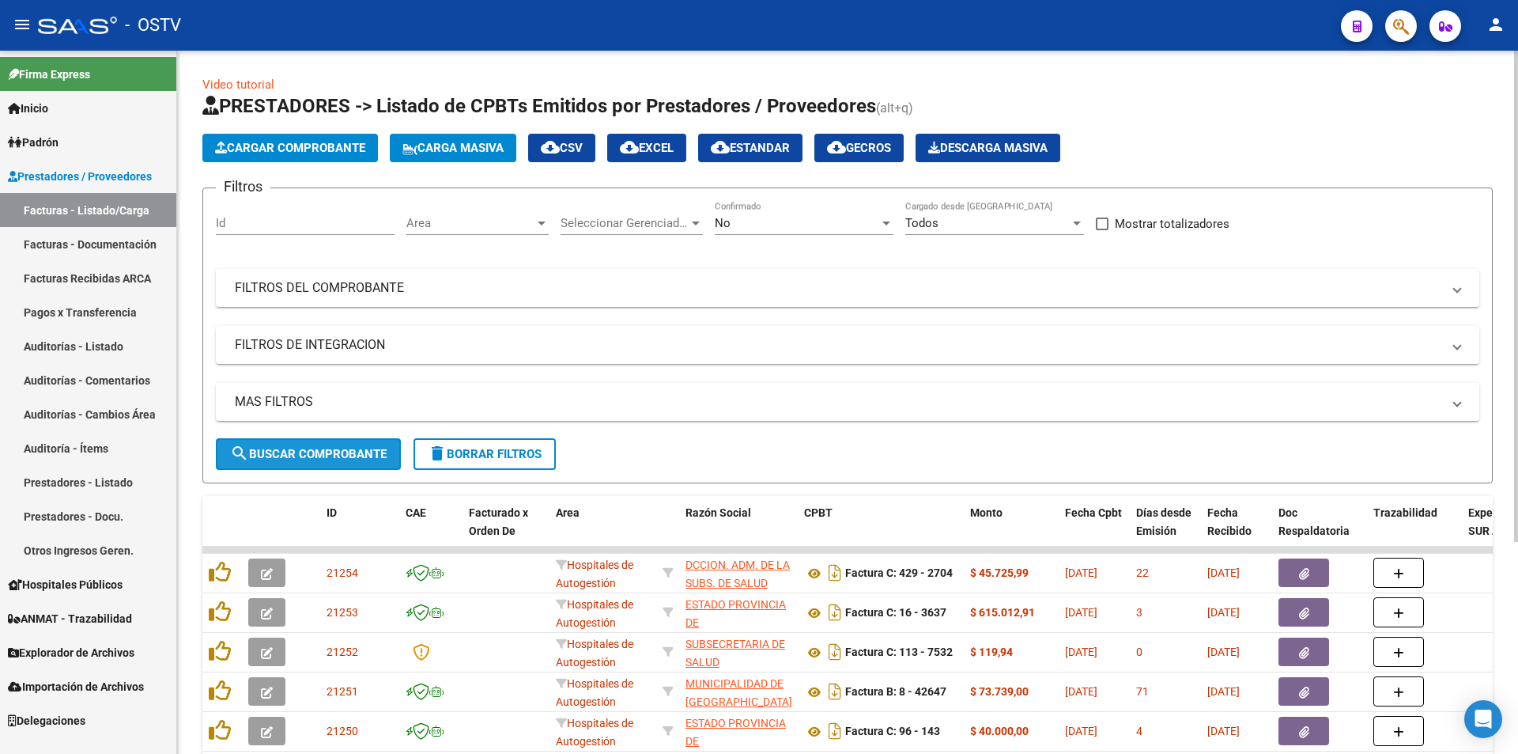
click at [309, 448] on span "search Buscar Comprobante" at bounding box center [308, 454] width 157 height 14
click at [317, 454] on span "search Buscar Comprobante" at bounding box center [308, 454] width 157 height 14
click at [319, 452] on span "search Buscar Comprobante" at bounding box center [308, 454] width 157 height 14
click at [795, 222] on div "No" at bounding box center [797, 223] width 164 height 14
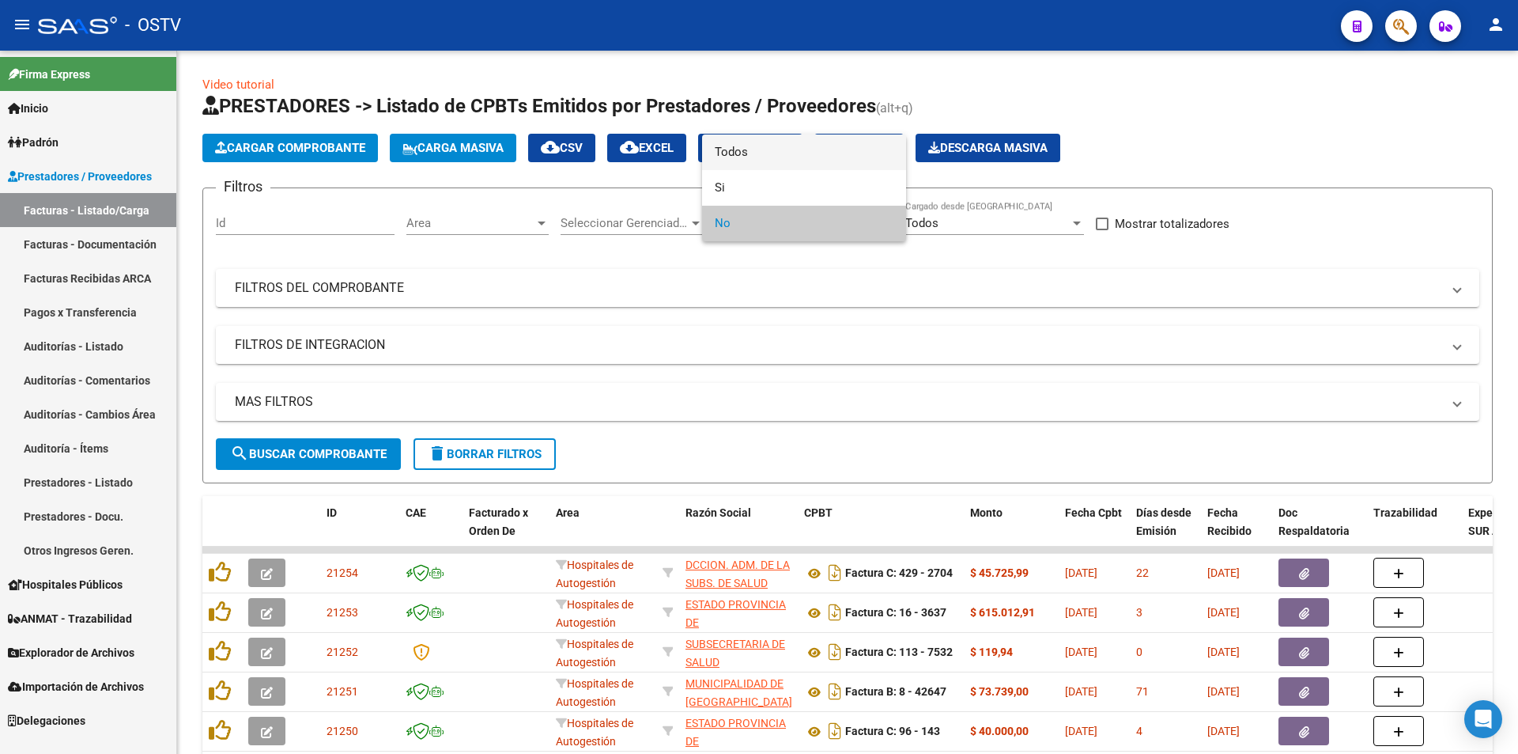
click at [795, 153] on span "Todos" at bounding box center [804, 152] width 179 height 36
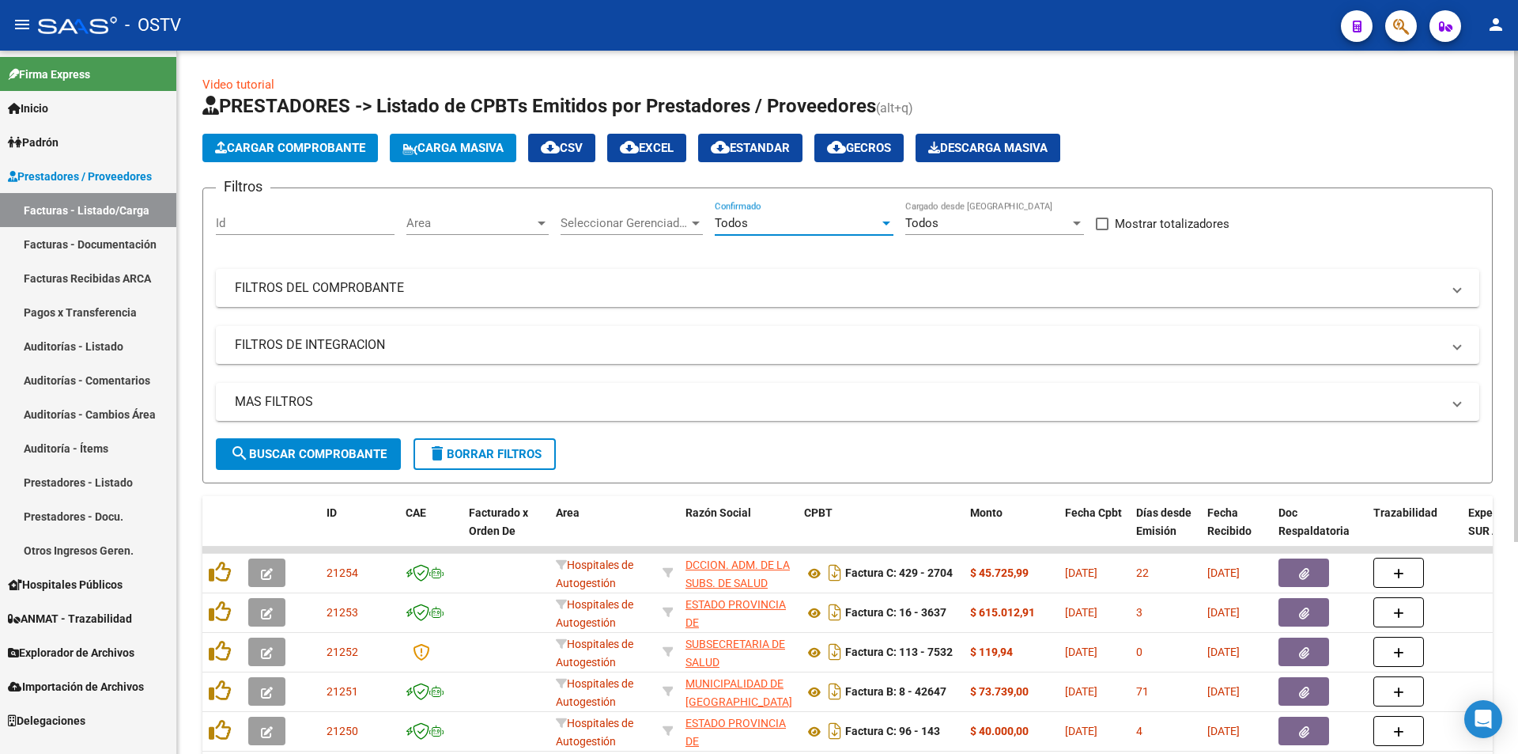
click at [342, 464] on button "search Buscar Comprobante" at bounding box center [308, 454] width 185 height 32
click at [380, 464] on button "search Buscar Comprobante" at bounding box center [308, 454] width 185 height 32
click at [308, 448] on span "search Buscar Comprobante" at bounding box center [308, 454] width 157 height 14
click at [308, 456] on span "search Buscar Comprobante" at bounding box center [308, 454] width 157 height 14
click at [309, 448] on span "search Buscar Comprobante" at bounding box center [308, 454] width 157 height 14
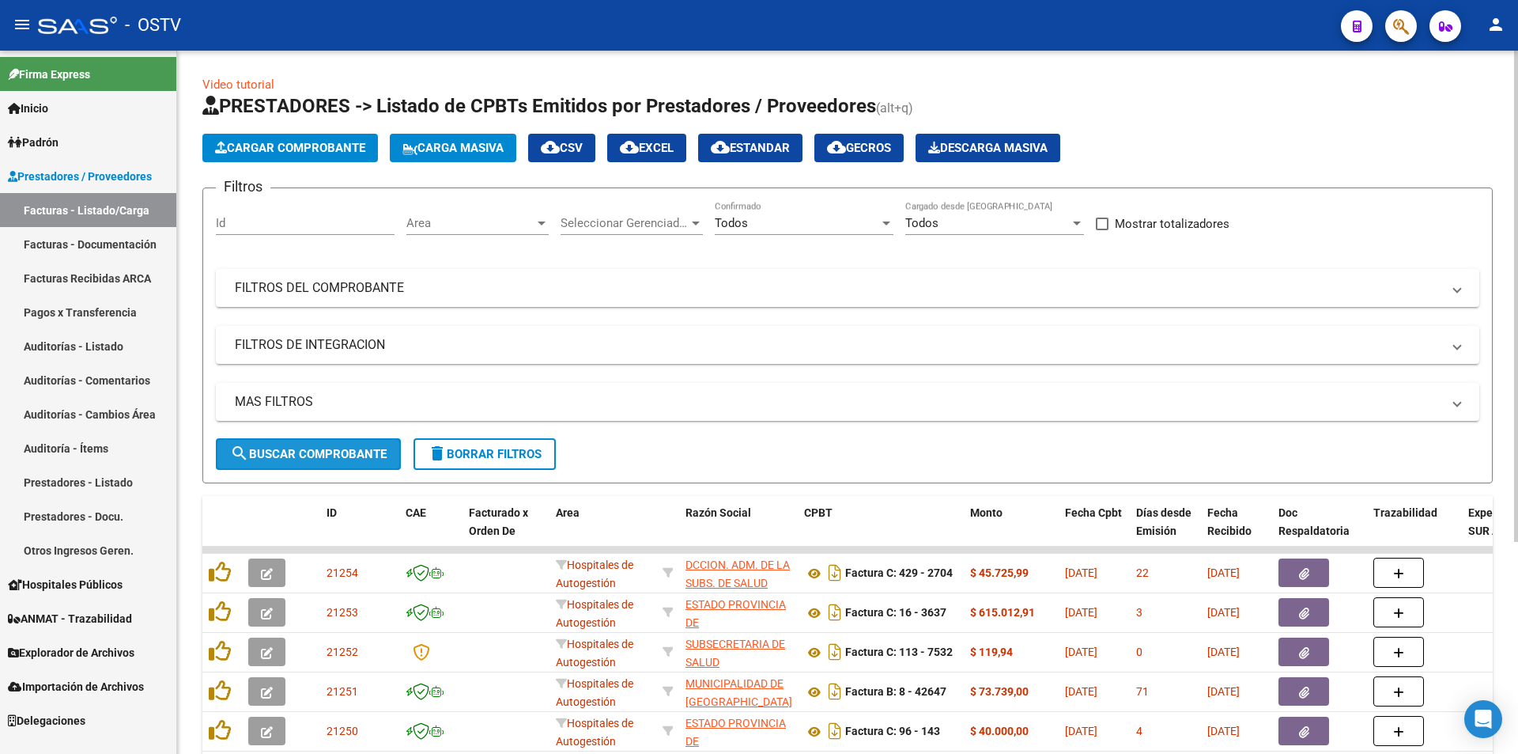
click at [304, 440] on button "search Buscar Comprobante" at bounding box center [308, 454] width 185 height 32
click at [371, 292] on mat-panel-title "FILTROS DEL COMPROBANTE" at bounding box center [838, 287] width 1207 height 17
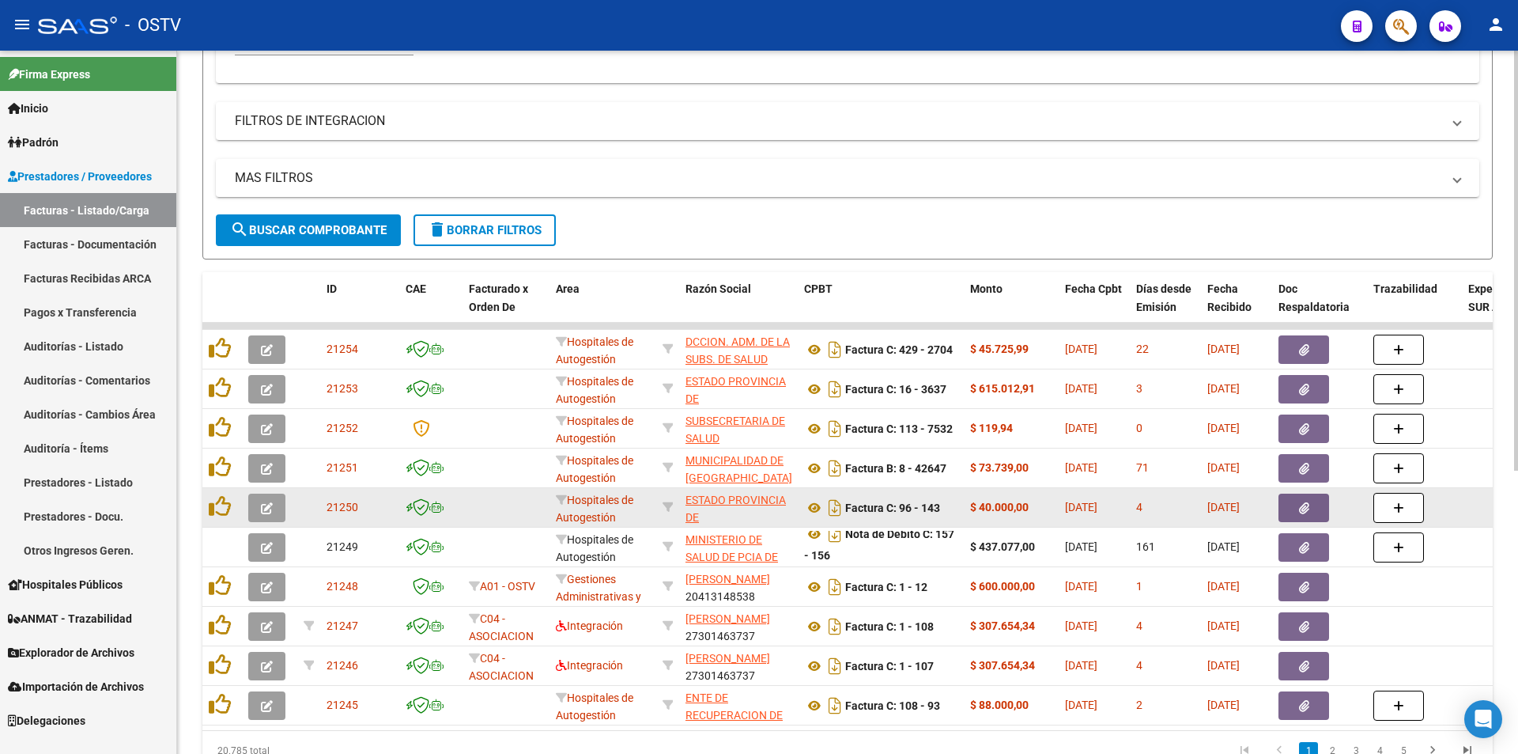
drag, startPoint x: 761, startPoint y: 520, endPoint x: 679, endPoint y: 493, distance: 86.5
click at [679, 493] on datatable-body-cell "ESTADO [GEOGRAPHIC_DATA][PERSON_NAME] 30673377544" at bounding box center [738, 507] width 119 height 39
copy span "ESTADO PROVINCIA DE [GEOGRAPHIC_DATA][PERSON_NAME]"
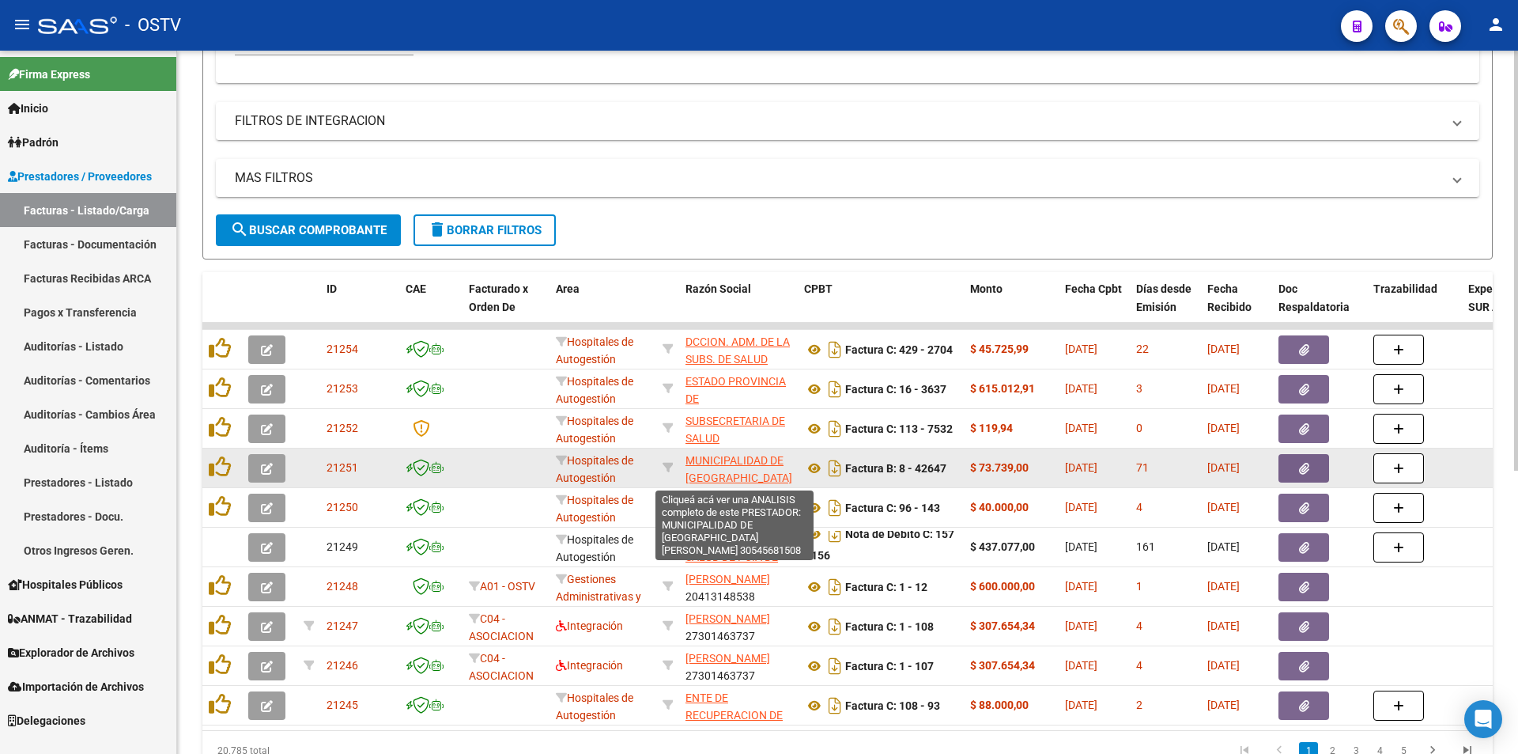
drag, startPoint x: 792, startPoint y: 478, endPoint x: 689, endPoint y: 466, distance: 103.5
click at [689, 466] on datatable-body-cell "MUNICIPALIDAD DE [GEOGRAPHIC_DATA][PERSON_NAME] 30545681508" at bounding box center [738, 467] width 119 height 39
copy span "MUNICIPALIDAD DE [GEOGRAPHIC_DATA][PERSON_NAME]"
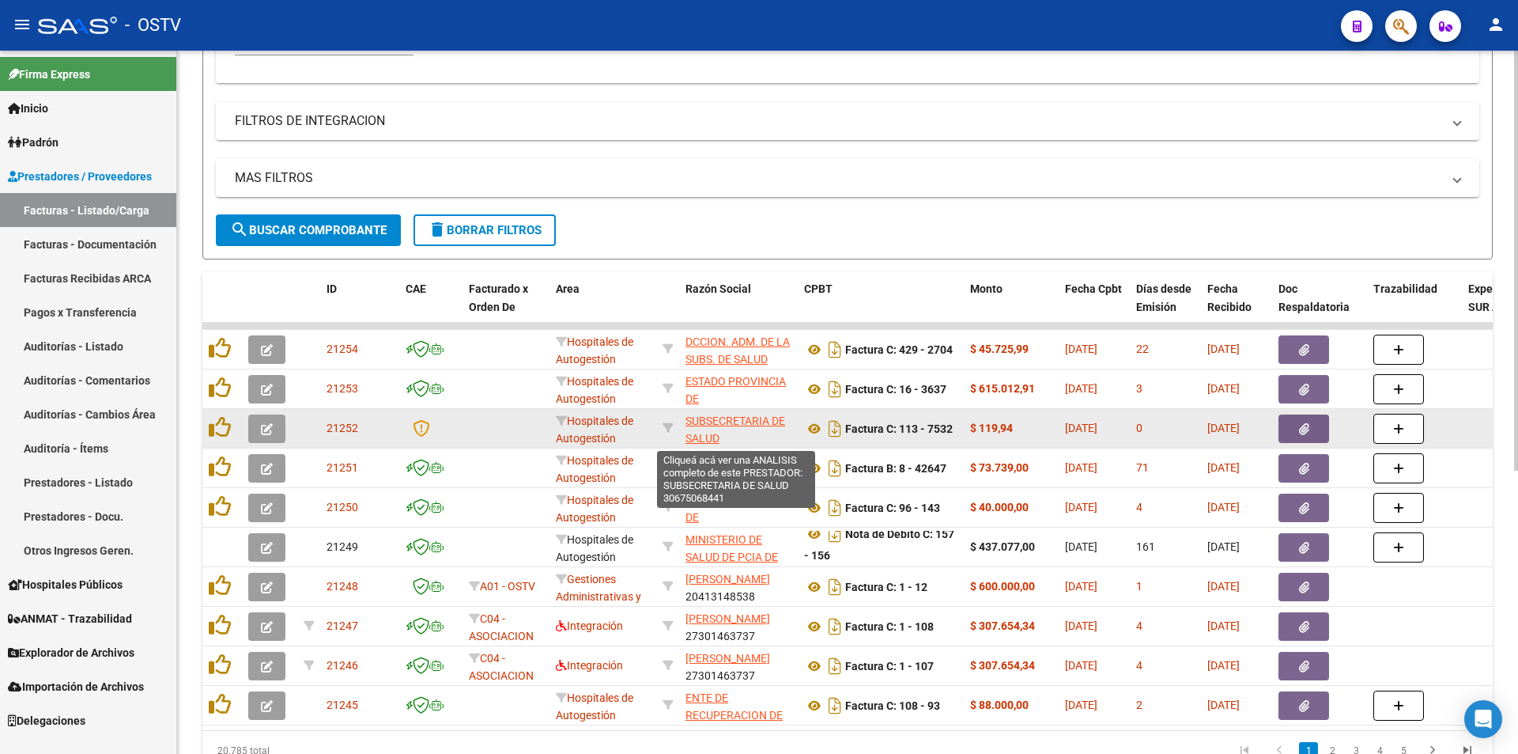
drag, startPoint x: 729, startPoint y: 433, endPoint x: 687, endPoint y: 420, distance: 44.0
click at [687, 420] on app-link-go-to "SUBSECRETARIA DE SALUD" at bounding box center [739, 430] width 106 height 36
copy span "SUBSECRETARIA DE SALUD"
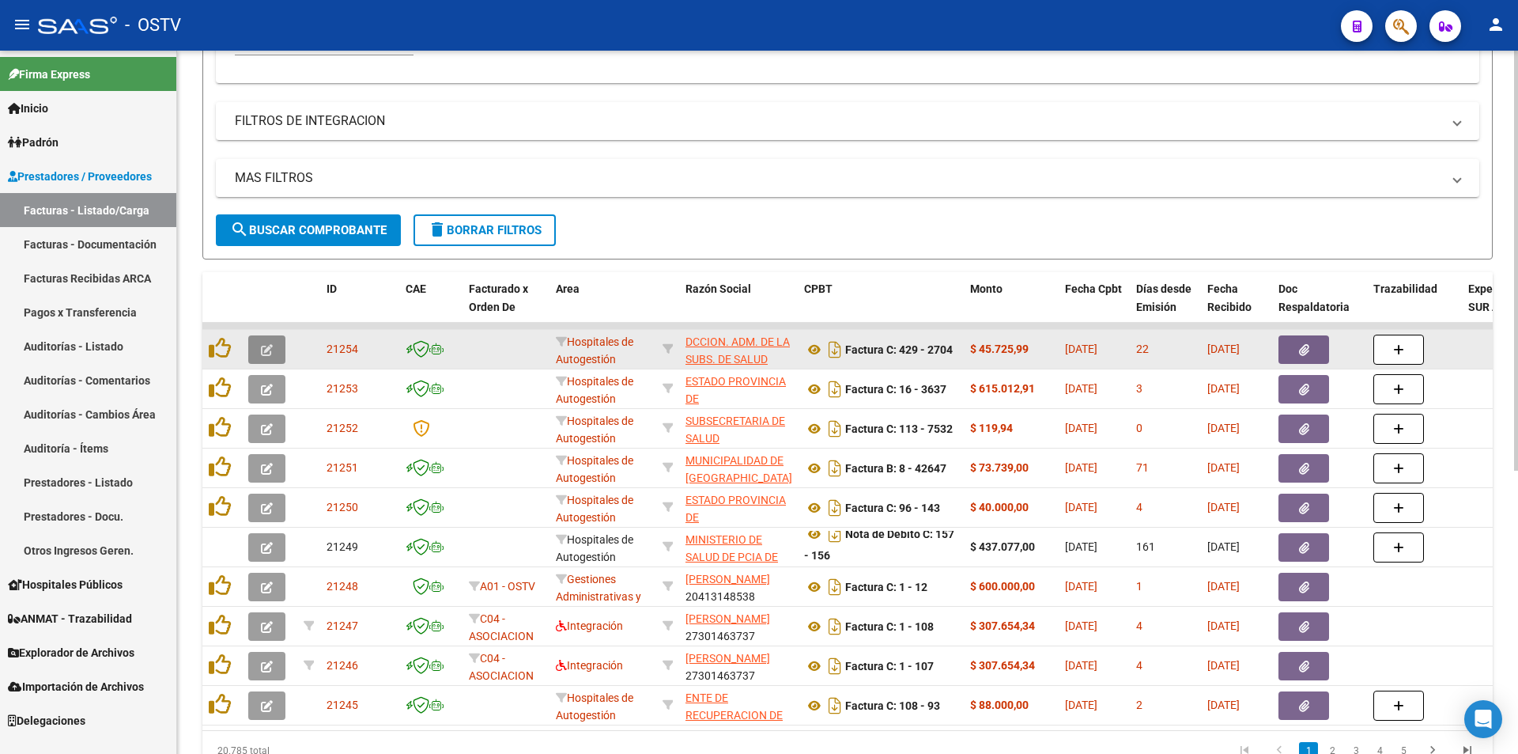
click at [271, 353] on icon "button" at bounding box center [267, 350] width 12 height 12
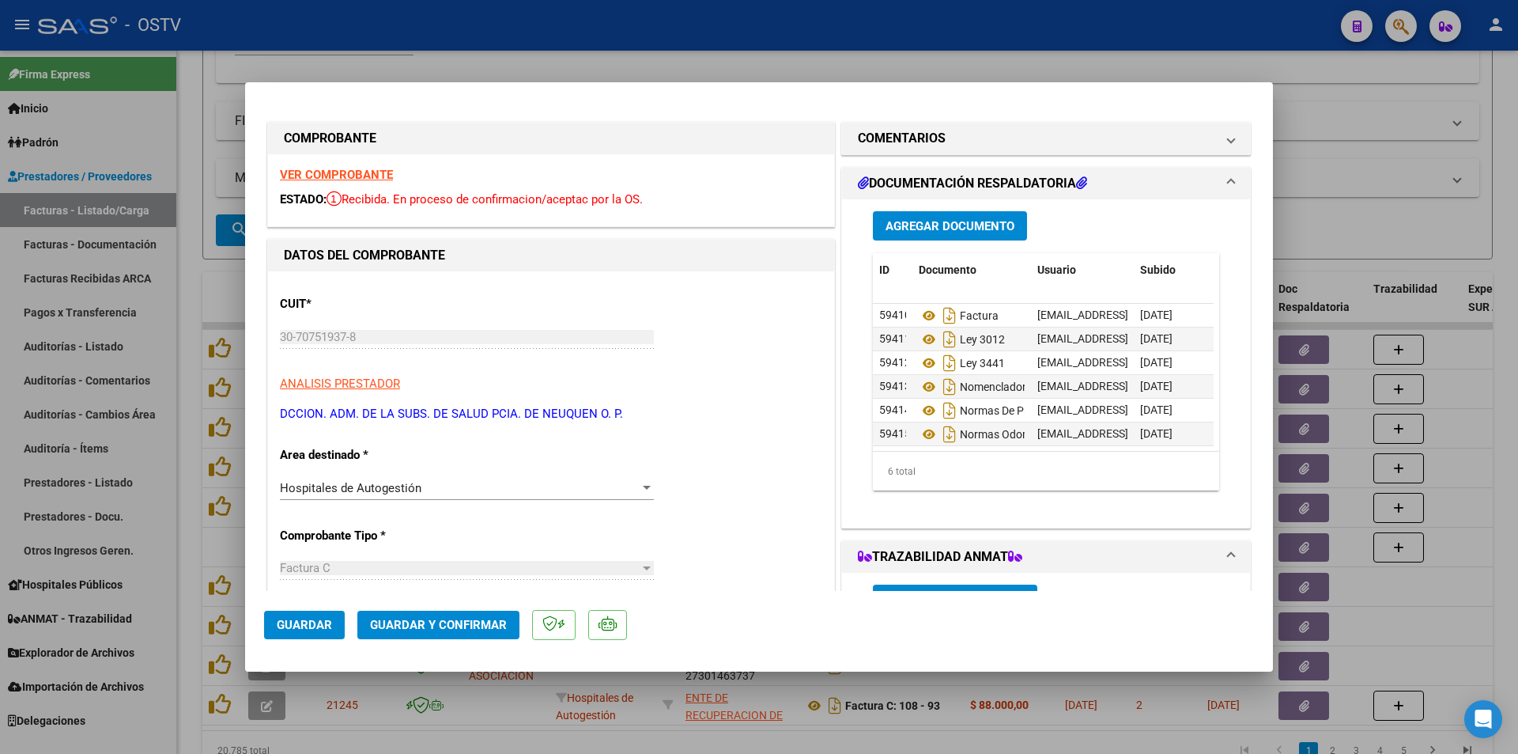
click at [339, 183] on div "VER COMPROBANTE ESTADO: Recibida. En proceso de confirmacion/aceptac por la OS." at bounding box center [551, 190] width 566 height 72
click at [340, 174] on strong "VER COMPROBANTE" at bounding box center [336, 175] width 113 height 14
click at [191, 194] on div at bounding box center [759, 377] width 1518 height 754
type input "$ 0,00"
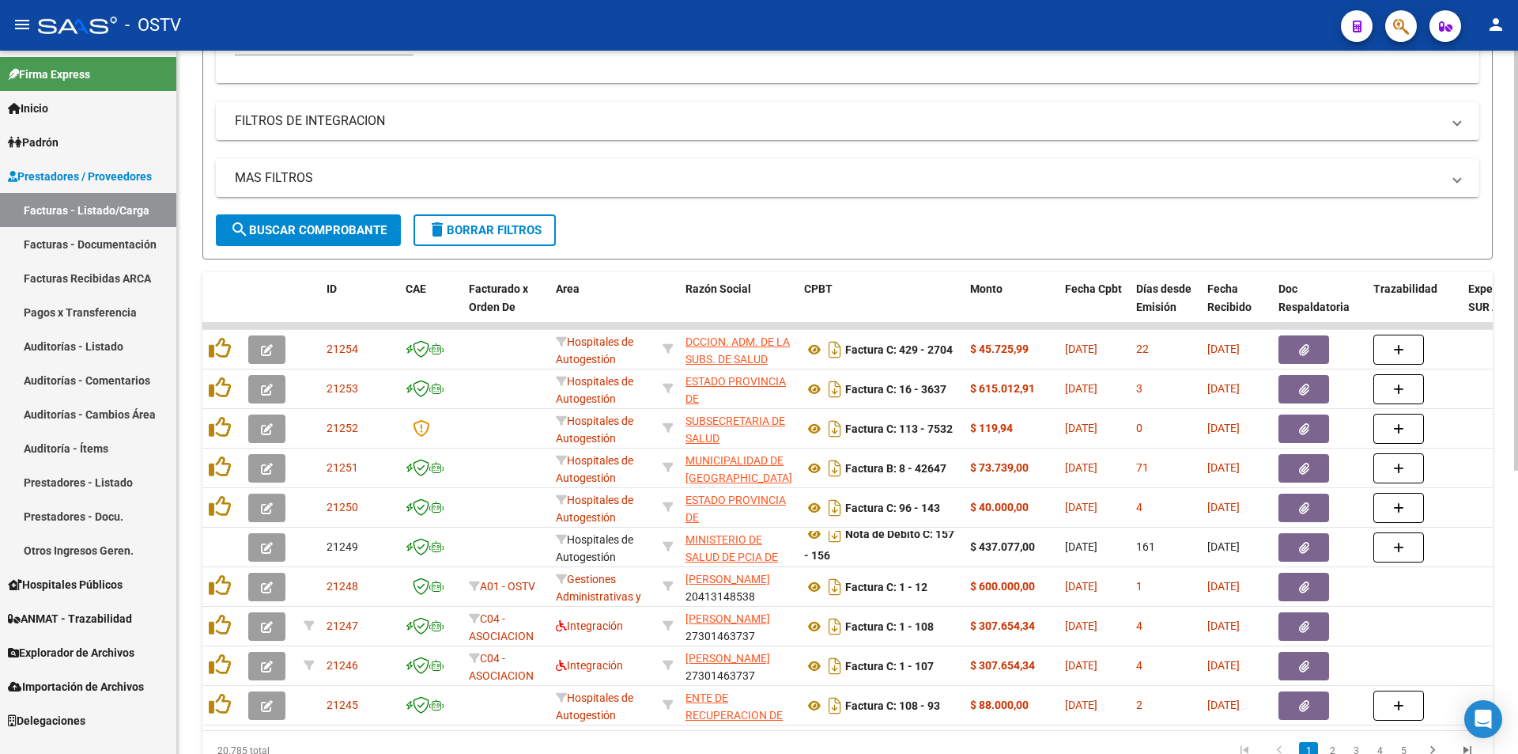
click at [285, 237] on button "search Buscar Comprobante" at bounding box center [308, 230] width 185 height 32
click at [289, 236] on span "search Buscar Comprobante" at bounding box center [308, 230] width 157 height 14
click at [297, 229] on span "search Buscar Comprobante" at bounding box center [308, 230] width 157 height 14
click at [312, 232] on span "search Buscar Comprobante" at bounding box center [308, 230] width 157 height 14
